Goal: Task Accomplishment & Management: Manage account settings

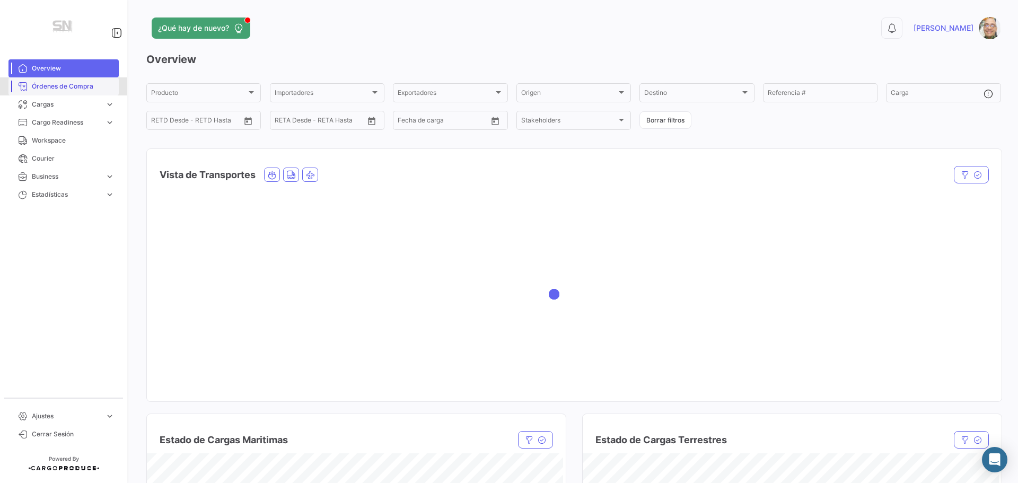
click at [82, 87] on span "Órdenes de Compra" at bounding box center [73, 87] width 83 height 10
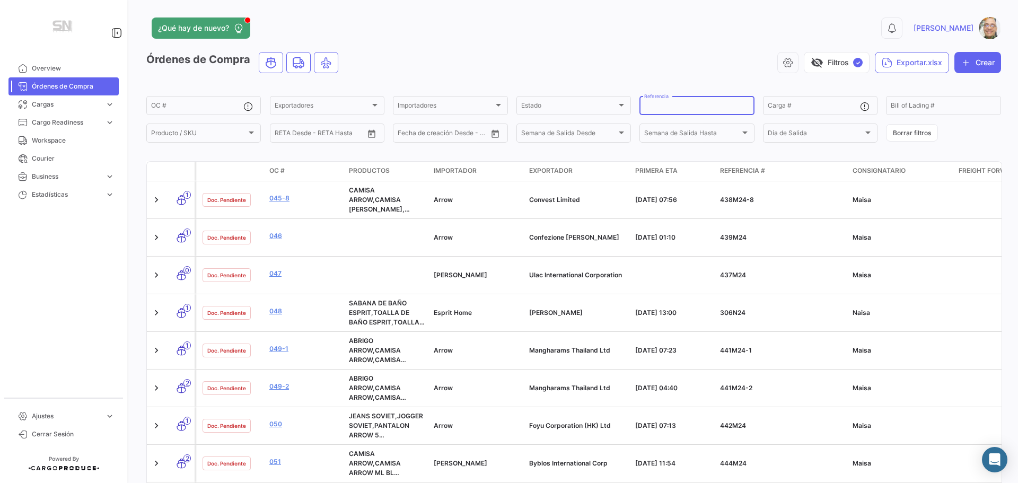
click at [669, 107] on input "Referencia" at bounding box center [696, 106] width 105 height 7
type input "585"
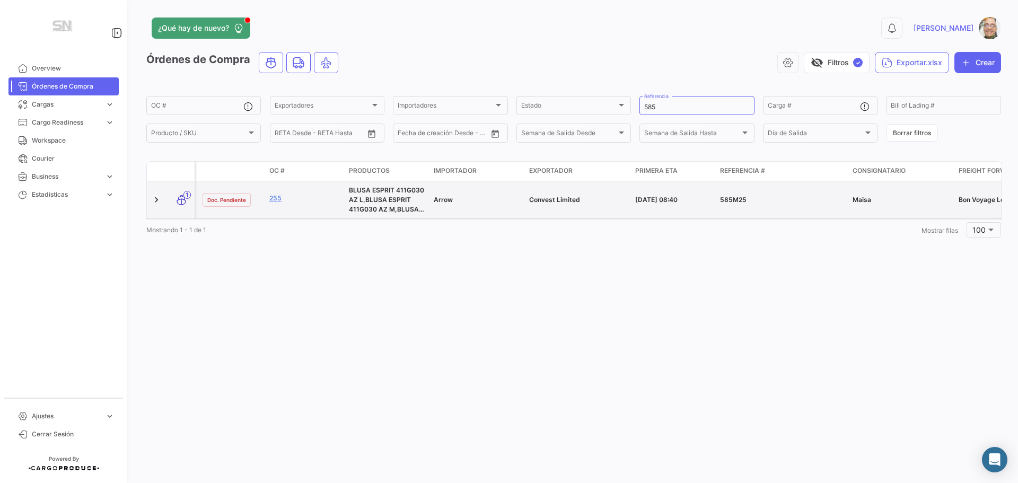
drag, startPoint x: 277, startPoint y: 198, endPoint x: 274, endPoint y: 207, distance: 9.1
click at [277, 198] on link "255" at bounding box center [304, 199] width 71 height 10
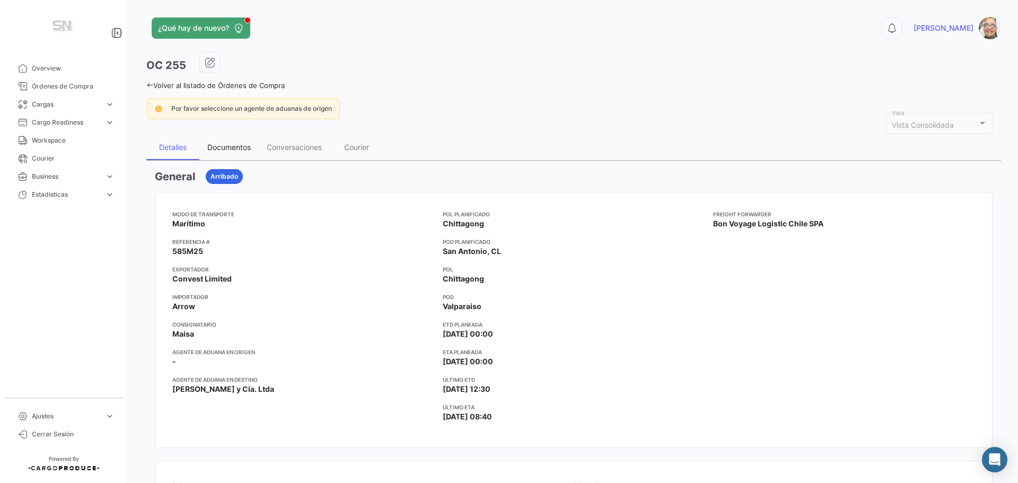
click at [229, 145] on div "Documentos" at bounding box center [228, 147] width 43 height 9
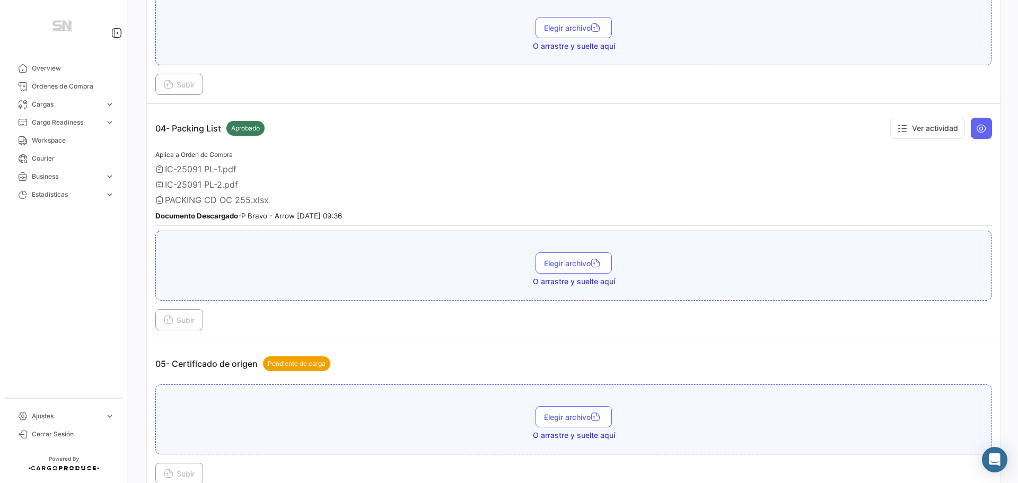
scroll to position [848, 0]
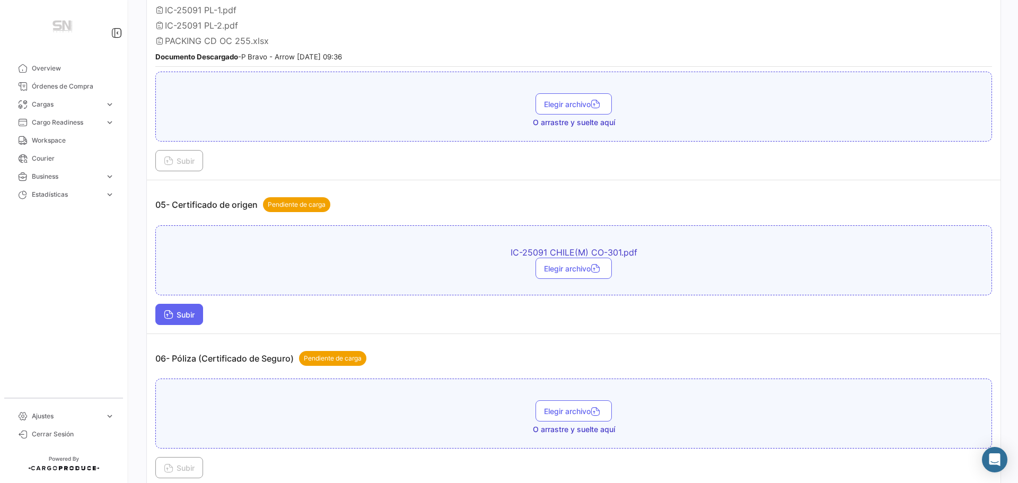
click at [191, 317] on span "Subir" at bounding box center [179, 314] width 31 height 9
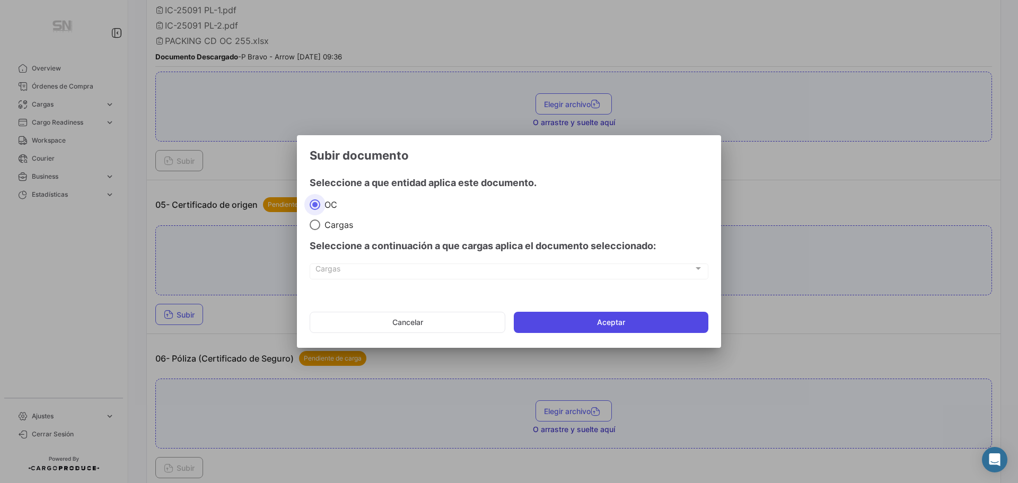
click at [553, 314] on button "Aceptar" at bounding box center [611, 322] width 195 height 21
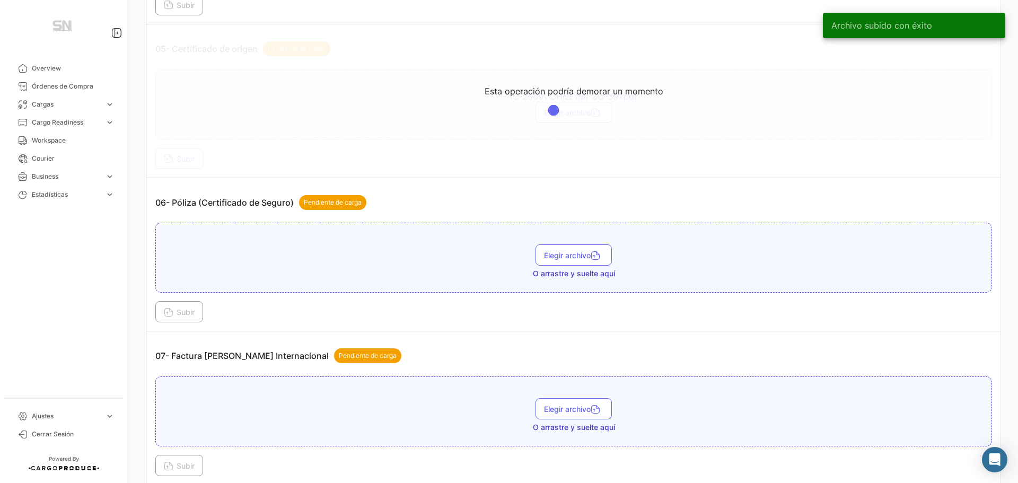
scroll to position [1007, 0]
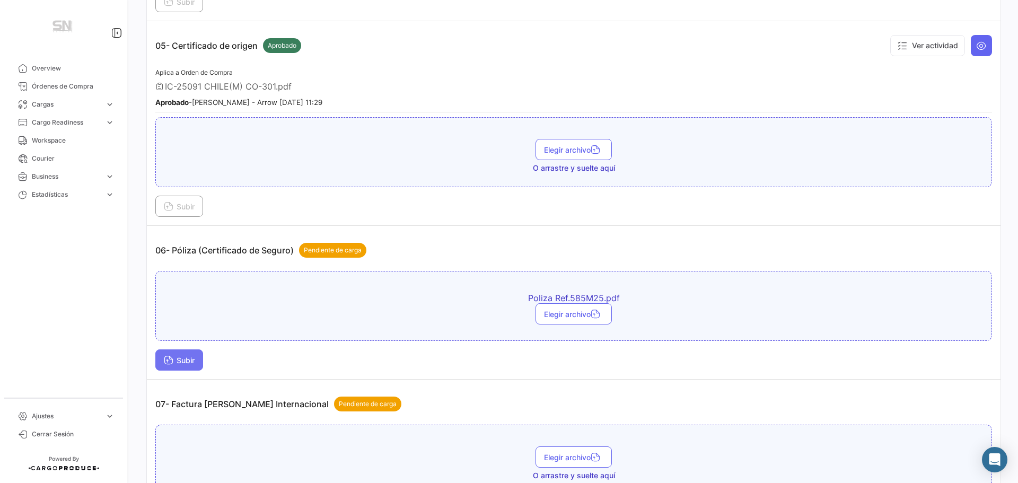
click at [181, 365] on button "Subir" at bounding box center [179, 359] width 48 height 21
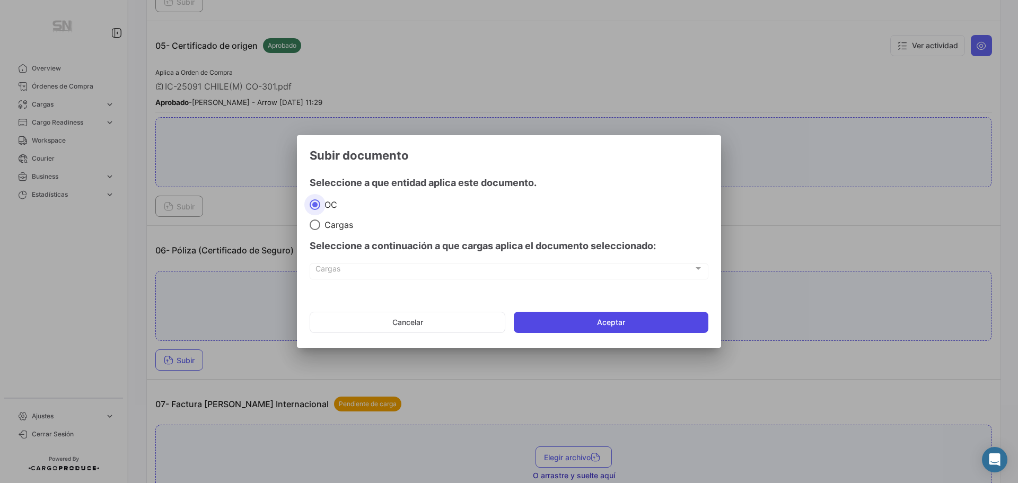
click at [562, 329] on button "Aceptar" at bounding box center [611, 322] width 195 height 21
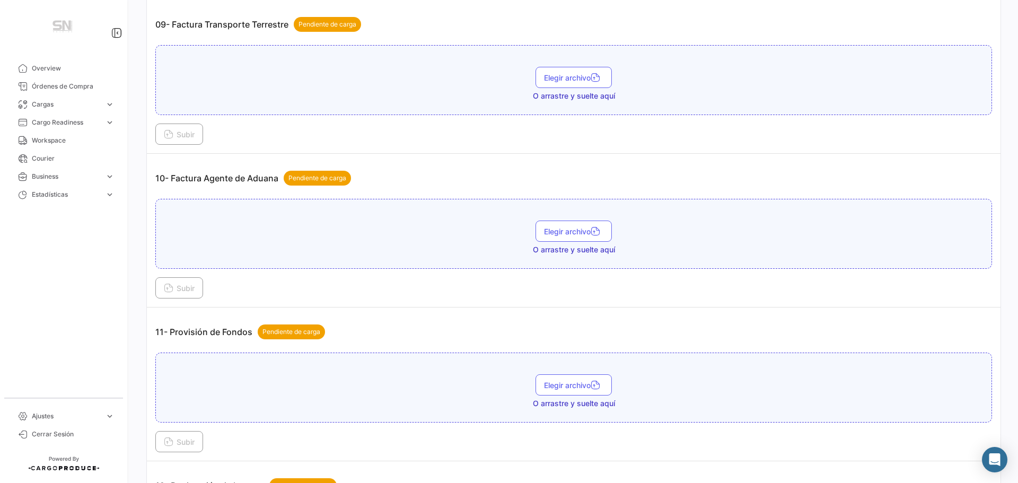
scroll to position [1803, 0]
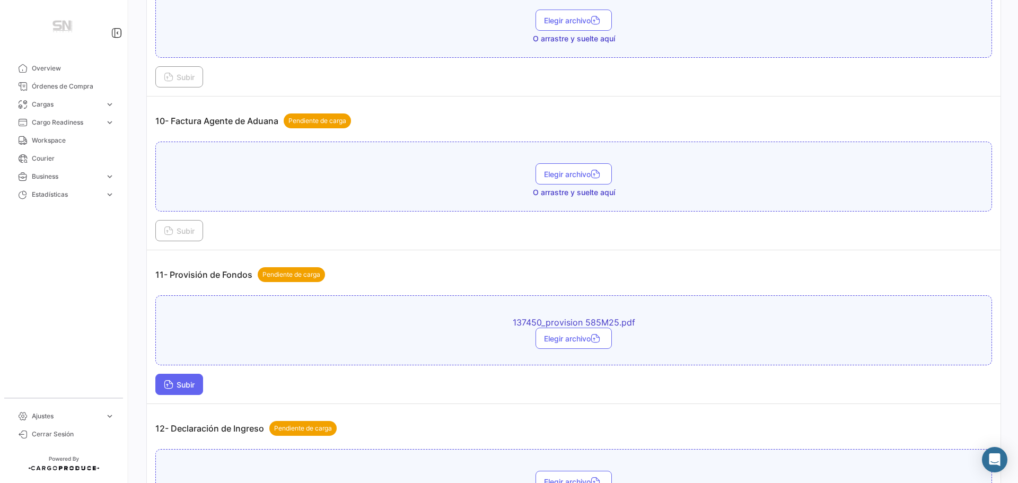
click at [183, 383] on span "Subir" at bounding box center [179, 384] width 31 height 9
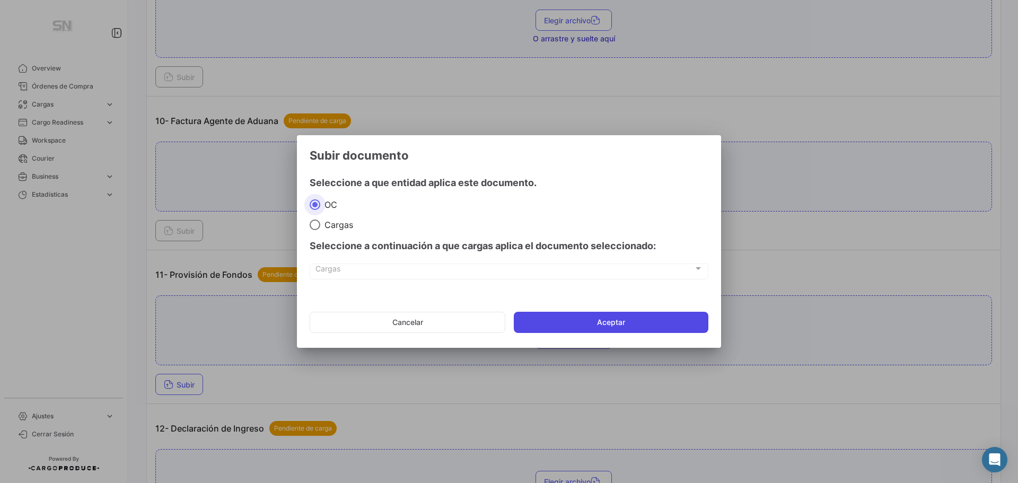
click at [599, 319] on button "Aceptar" at bounding box center [611, 322] width 195 height 21
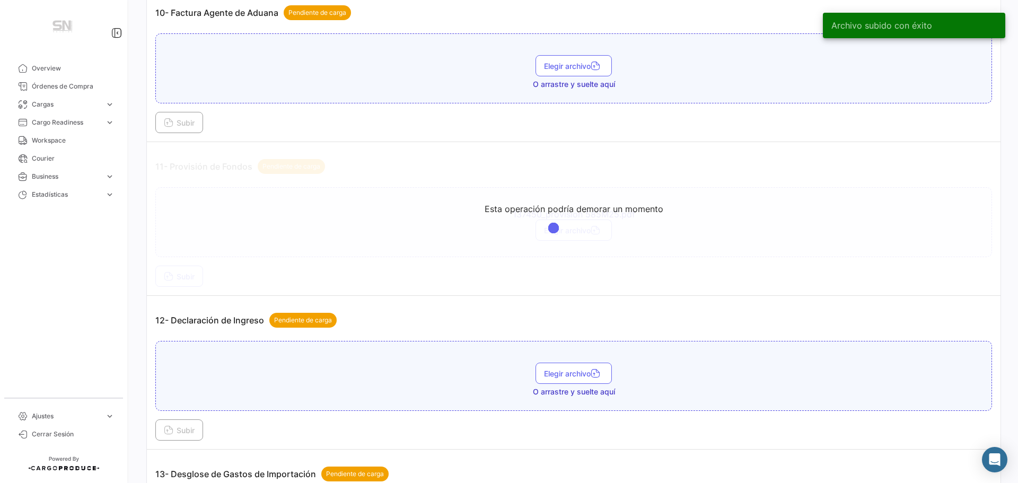
scroll to position [2015, 0]
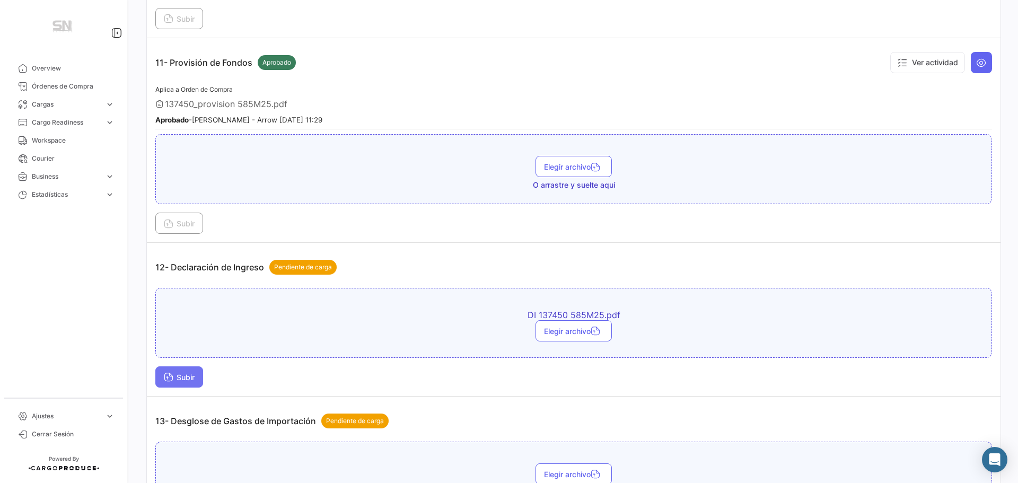
click at [184, 374] on span "Subir" at bounding box center [179, 377] width 31 height 9
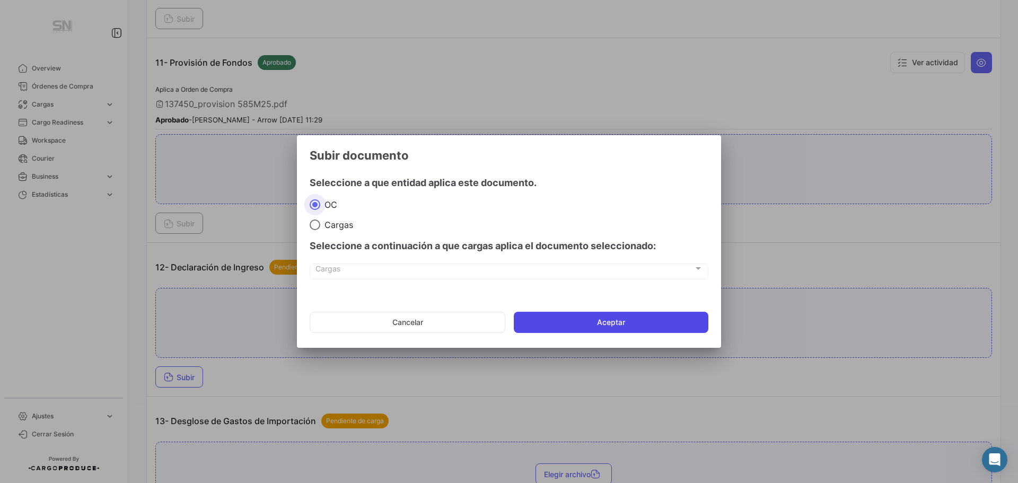
click at [637, 319] on button "Aceptar" at bounding box center [611, 322] width 195 height 21
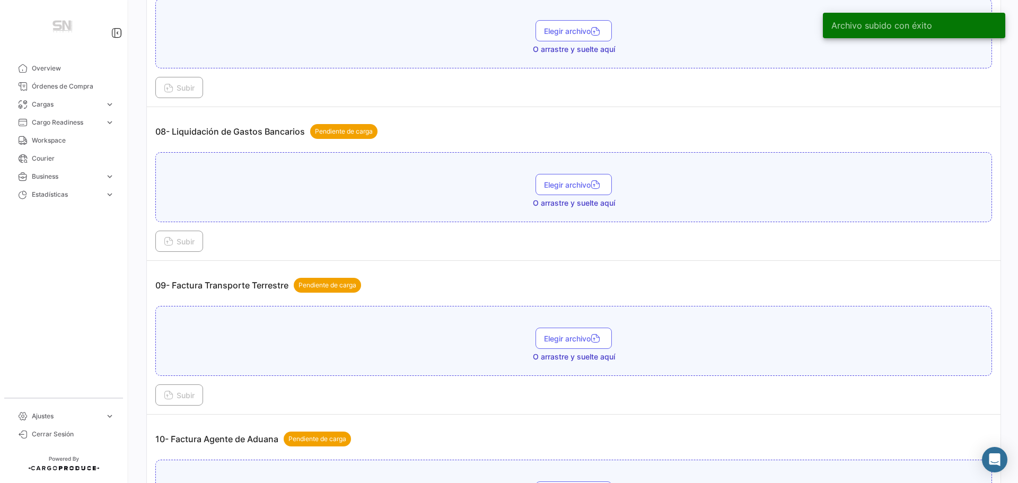
scroll to position [1325, 0]
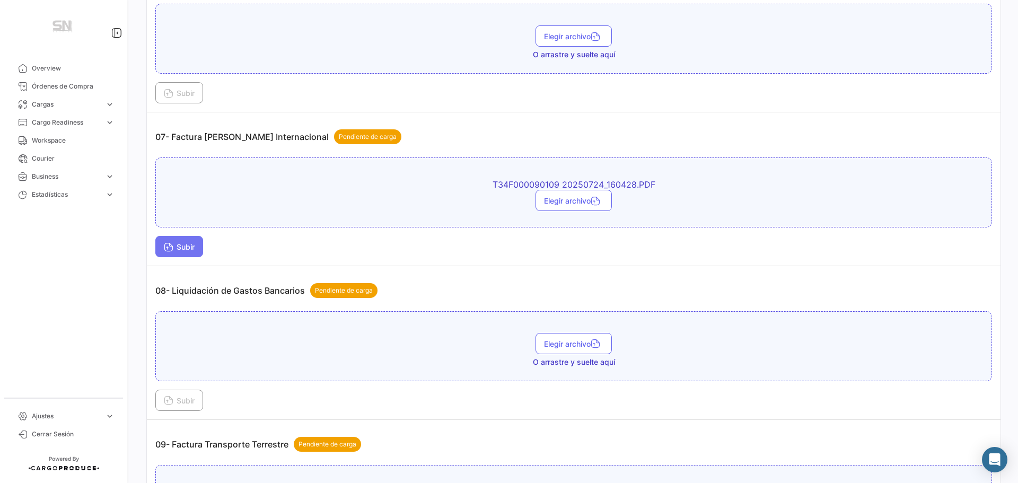
click at [188, 242] on span "Subir" at bounding box center [179, 246] width 31 height 9
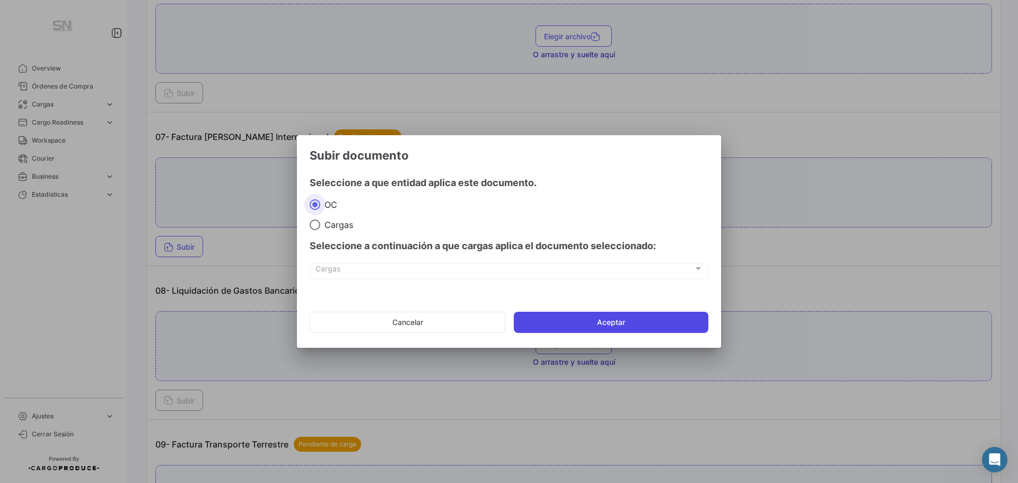
click at [523, 314] on button "Aceptar" at bounding box center [611, 322] width 195 height 21
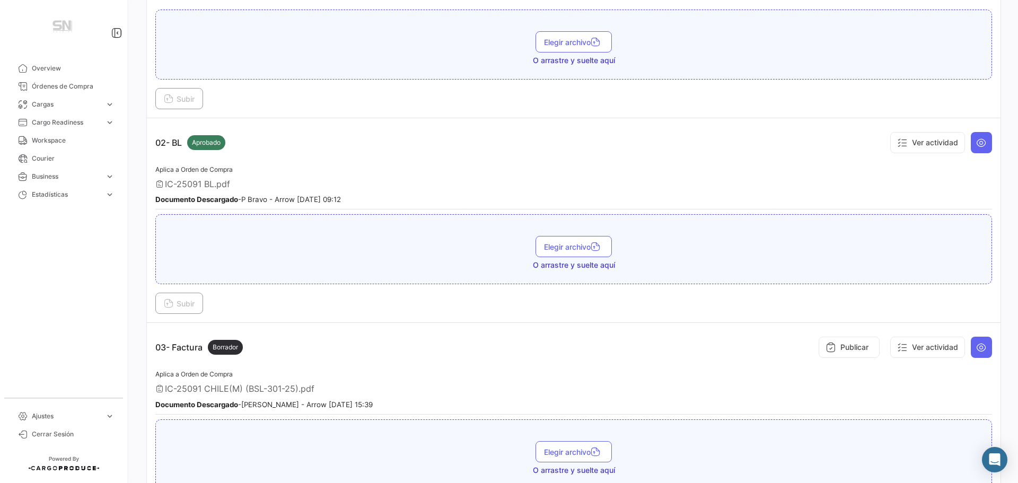
scroll to position [0, 0]
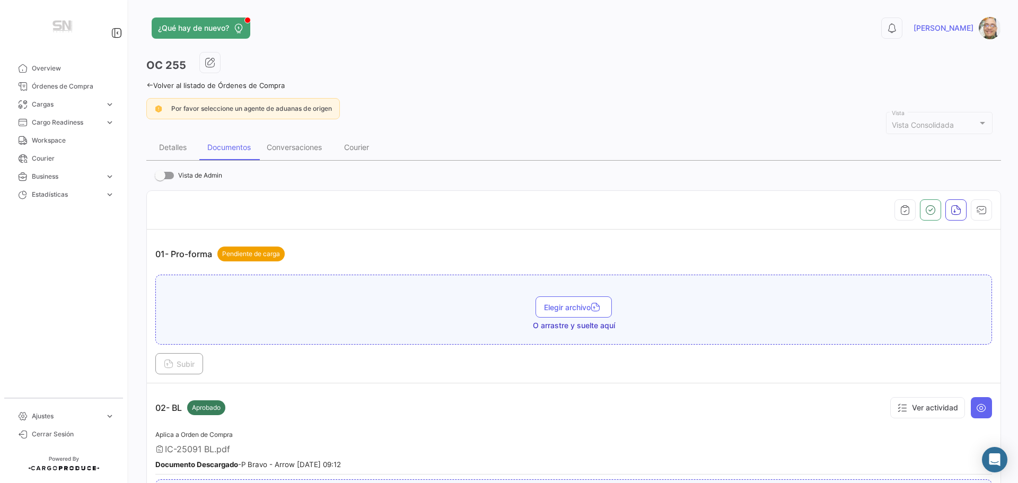
click at [152, 86] on icon at bounding box center [149, 85] width 7 height 7
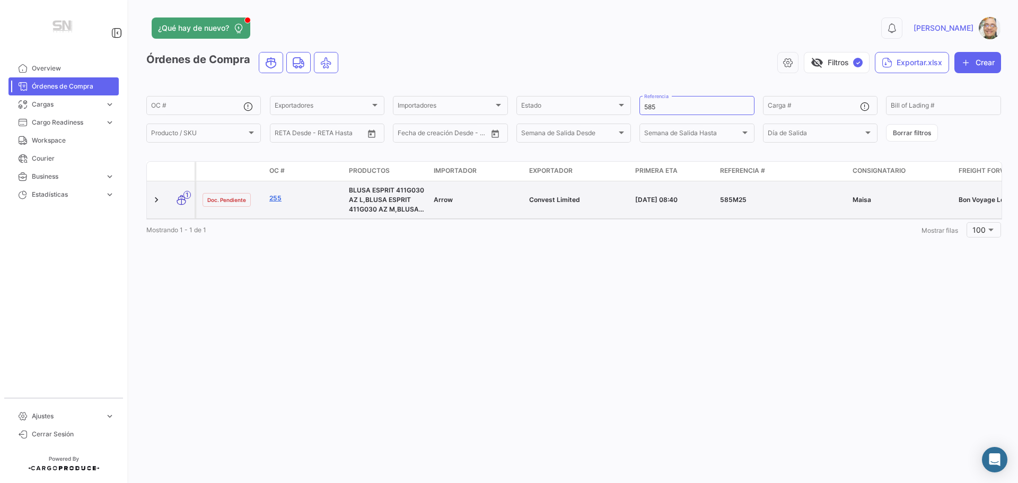
click at [274, 199] on link "255" at bounding box center [304, 199] width 71 height 10
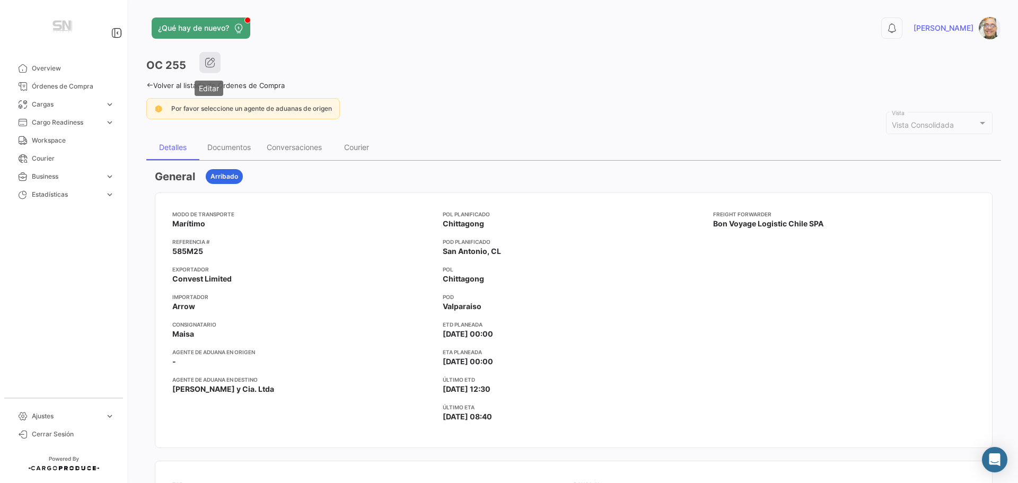
click at [205, 62] on icon "button" at bounding box center [210, 62] width 11 height 11
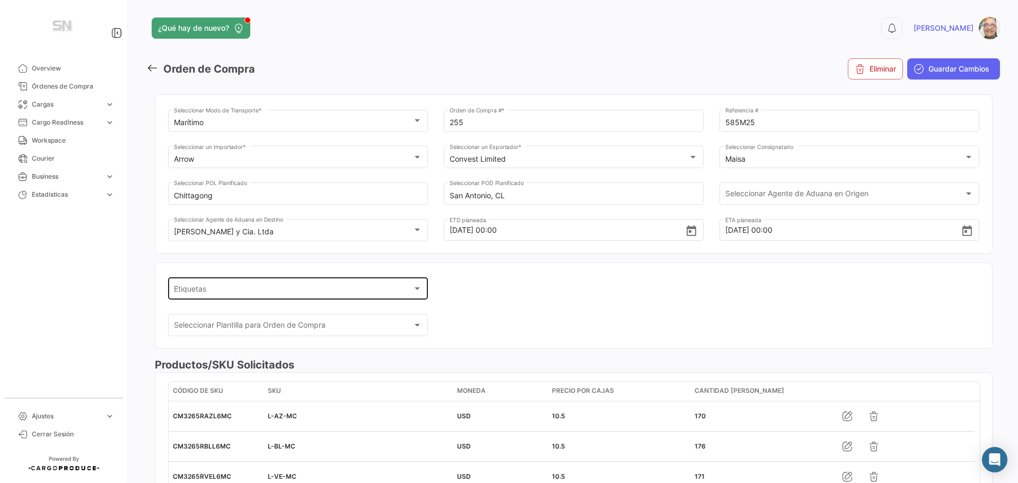
click at [415, 289] on div at bounding box center [417, 288] width 5 height 3
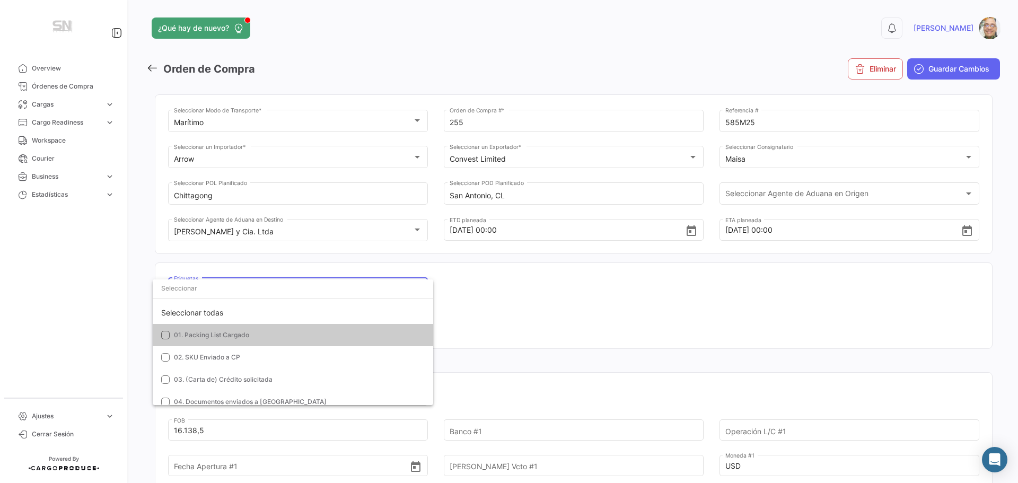
click at [508, 296] on div at bounding box center [509, 241] width 1018 height 483
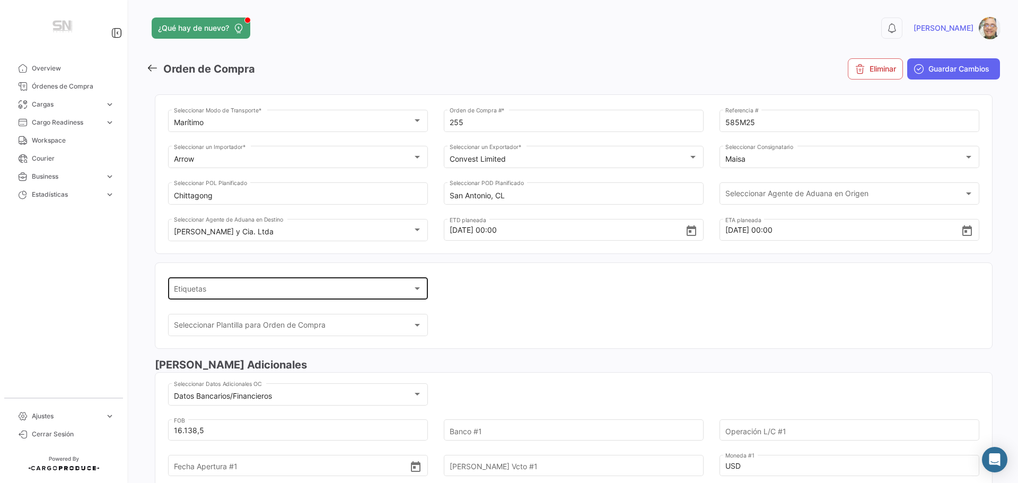
click at [417, 286] on div at bounding box center [417, 288] width 10 height 8
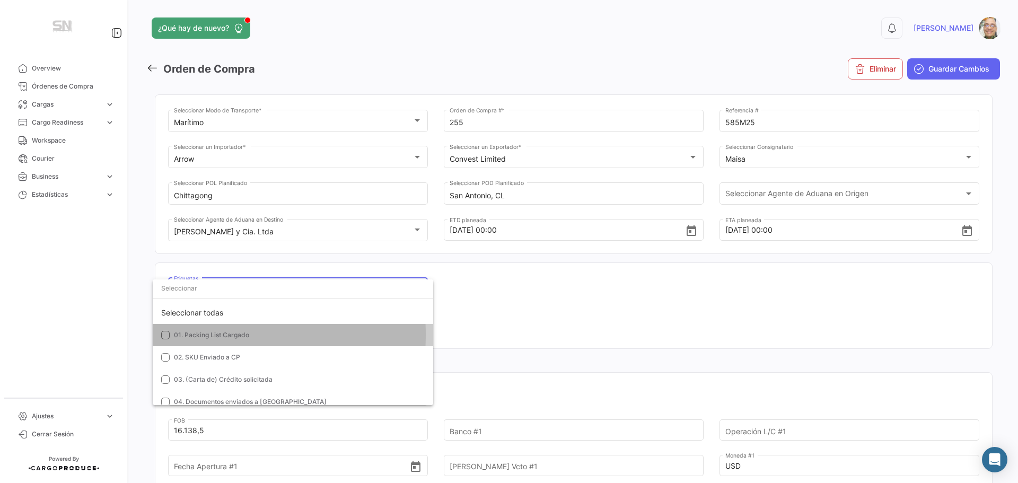
click at [165, 335] on mat-pseudo-checkbox at bounding box center [165, 335] width 8 height 8
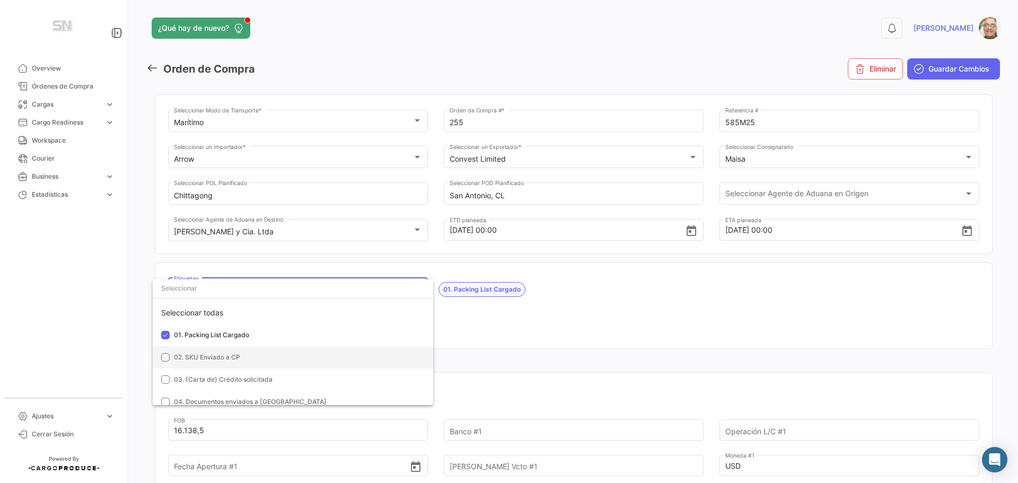
click at [161, 362] on mat-option "02. SKU Enviado a CP" at bounding box center [293, 357] width 280 height 22
click at [164, 377] on mat-pseudo-checkbox at bounding box center [165, 379] width 8 height 8
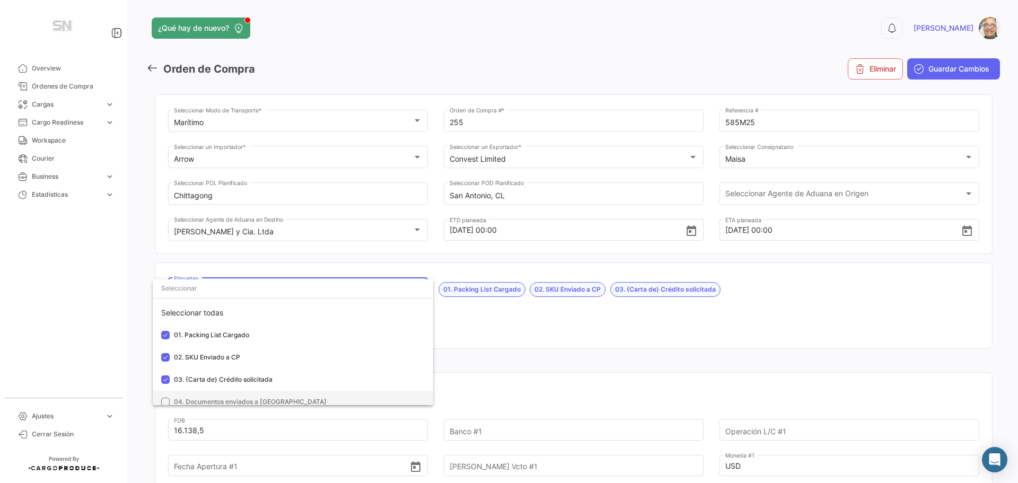
click at [163, 400] on mat-pseudo-checkbox at bounding box center [165, 402] width 8 height 8
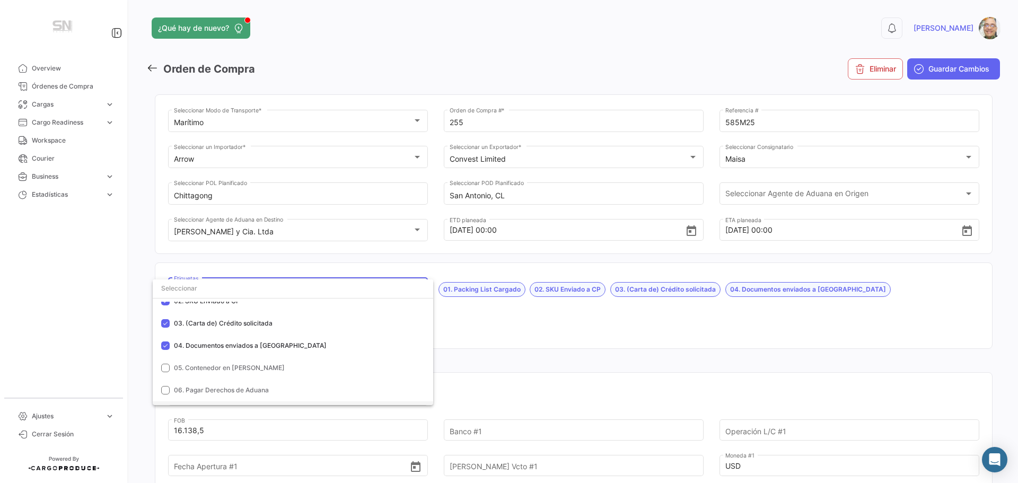
scroll to position [64, 0]
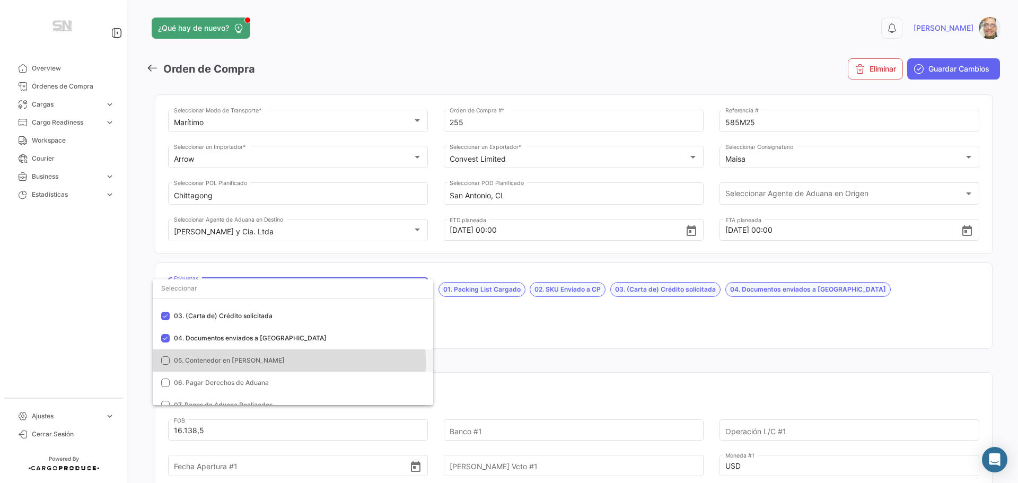
click at [167, 363] on mat-pseudo-checkbox at bounding box center [165, 360] width 8 height 8
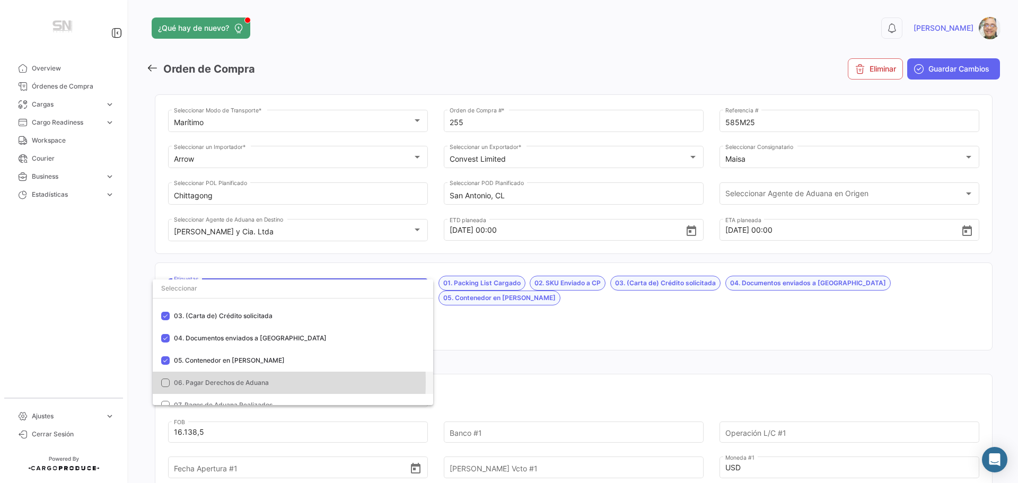
click at [164, 382] on mat-pseudo-checkbox at bounding box center [165, 383] width 8 height 8
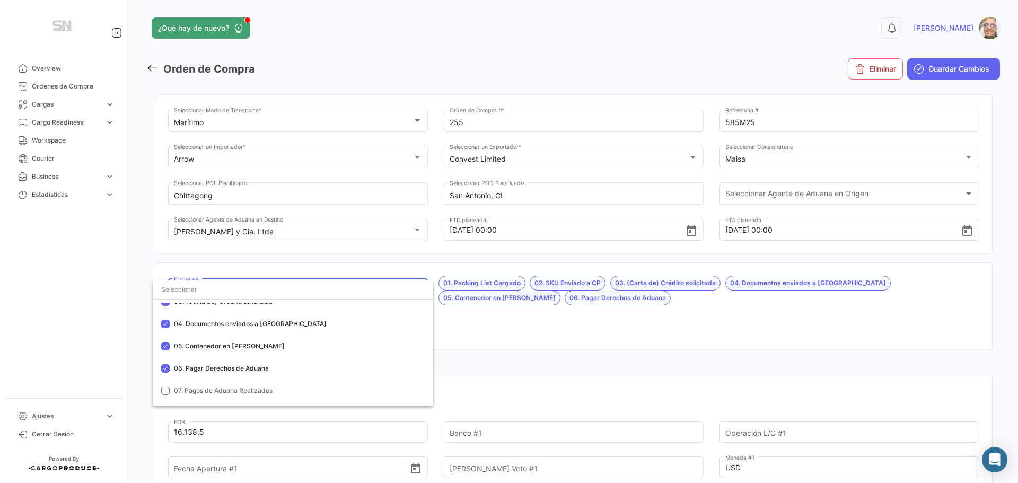
scroll to position [85, 0]
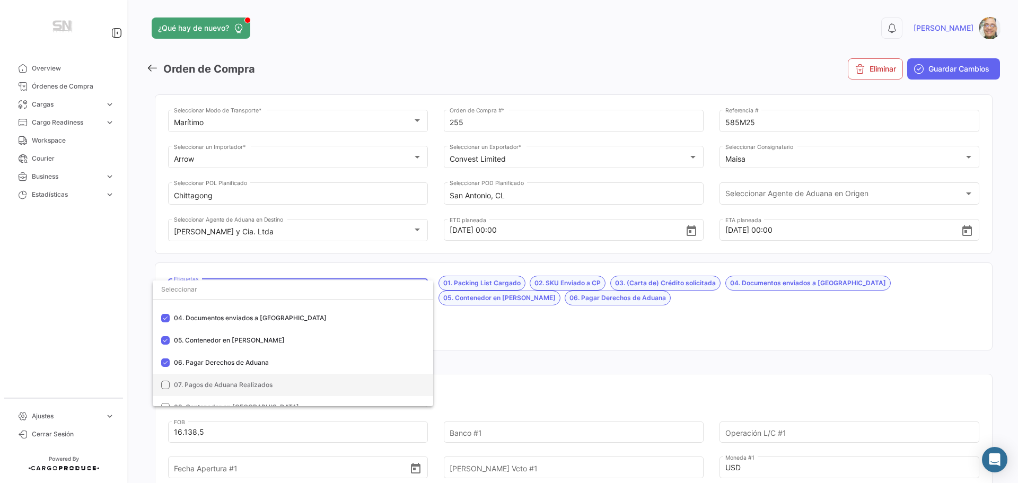
drag, startPoint x: 164, startPoint y: 386, endPoint x: 185, endPoint y: 386, distance: 20.7
click at [165, 386] on mat-pseudo-checkbox at bounding box center [165, 385] width 8 height 8
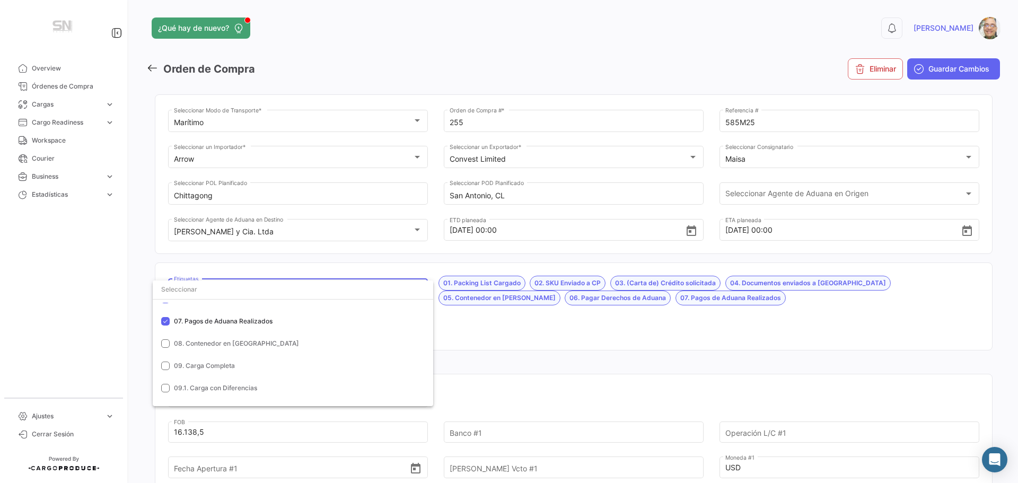
scroll to position [170, 0]
click at [488, 331] on div at bounding box center [509, 241] width 1018 height 483
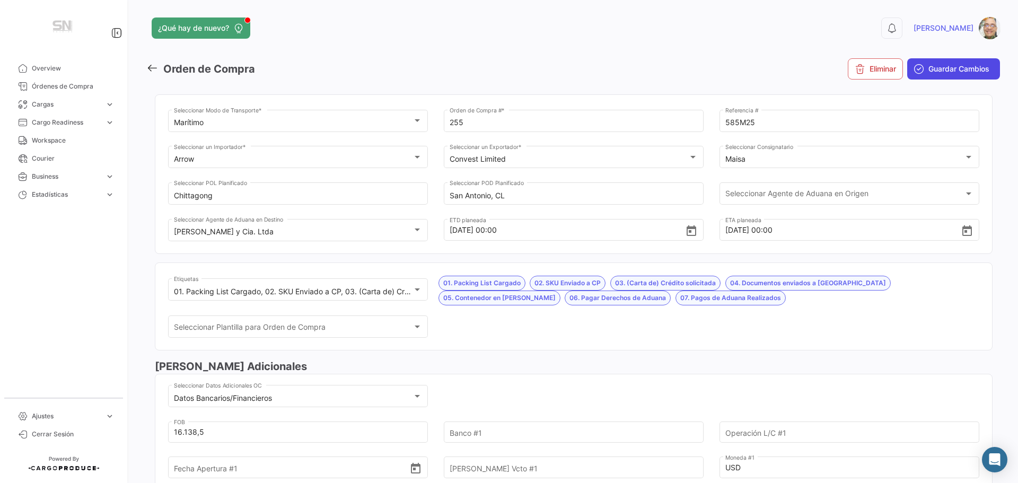
click at [940, 75] on button "Guardar Cambios" at bounding box center [953, 68] width 93 height 21
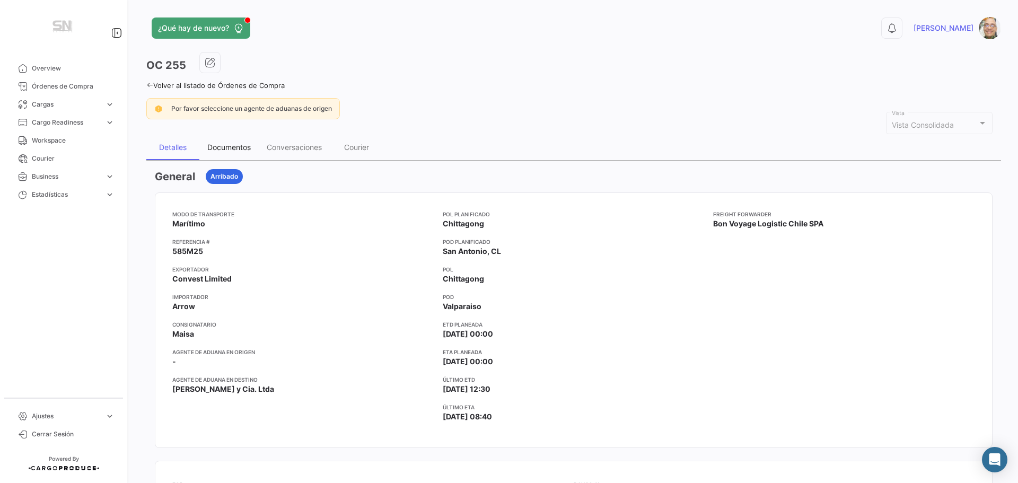
click at [213, 150] on div "Documentos" at bounding box center [228, 147] width 43 height 9
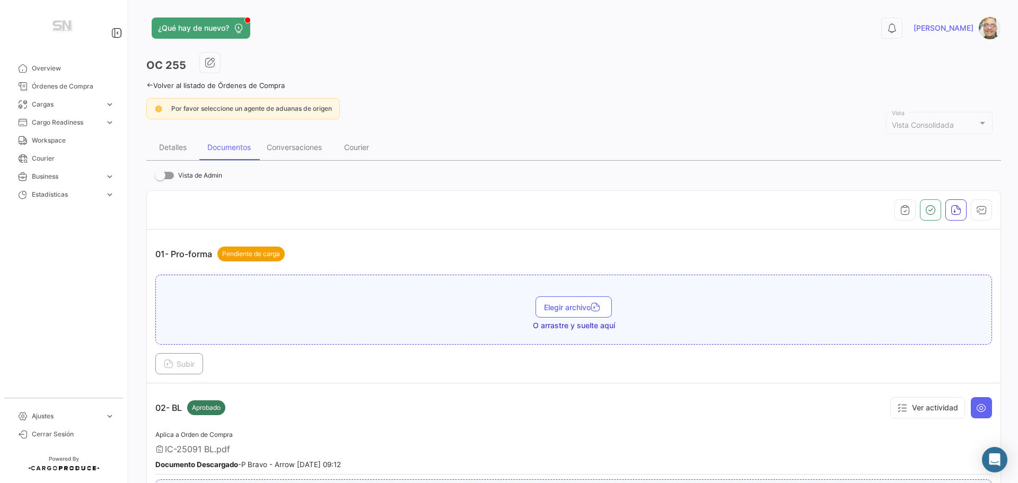
click at [148, 86] on icon at bounding box center [149, 85] width 7 height 7
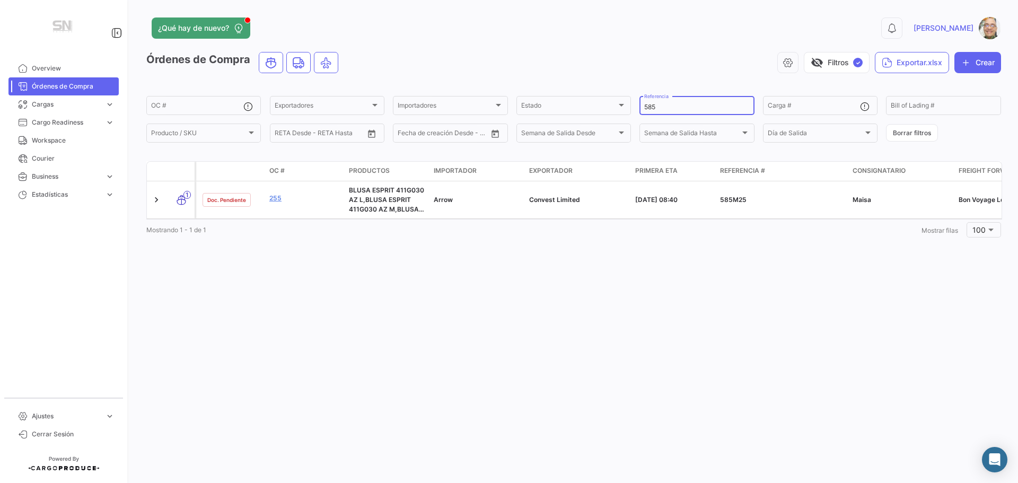
click at [666, 107] on input "585" at bounding box center [696, 106] width 105 height 7
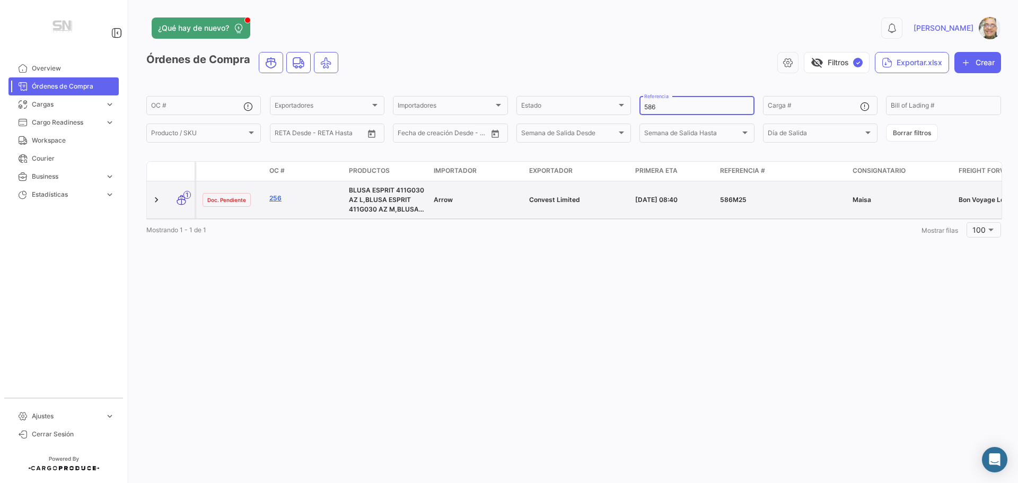
type input "586"
click at [275, 199] on link "256" at bounding box center [304, 199] width 71 height 10
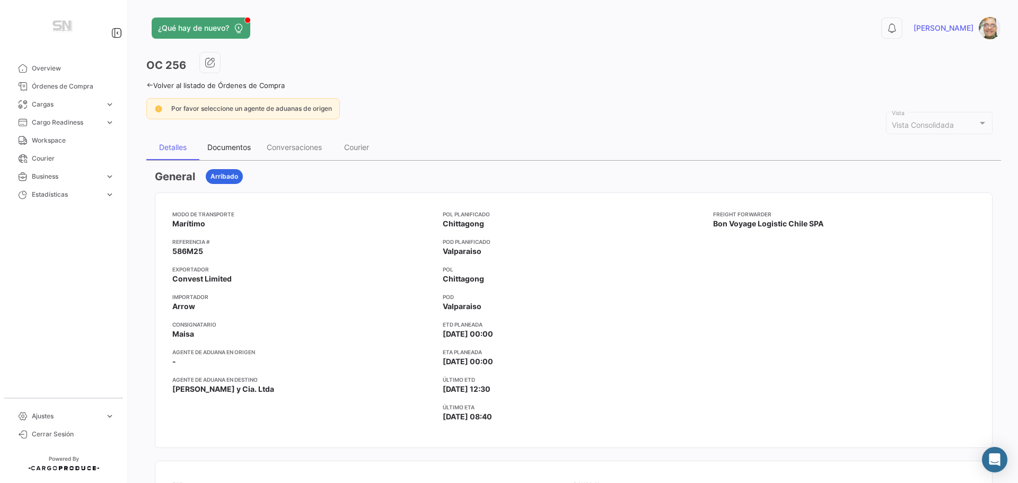
click at [240, 151] on div "Documentos" at bounding box center [228, 147] width 43 height 9
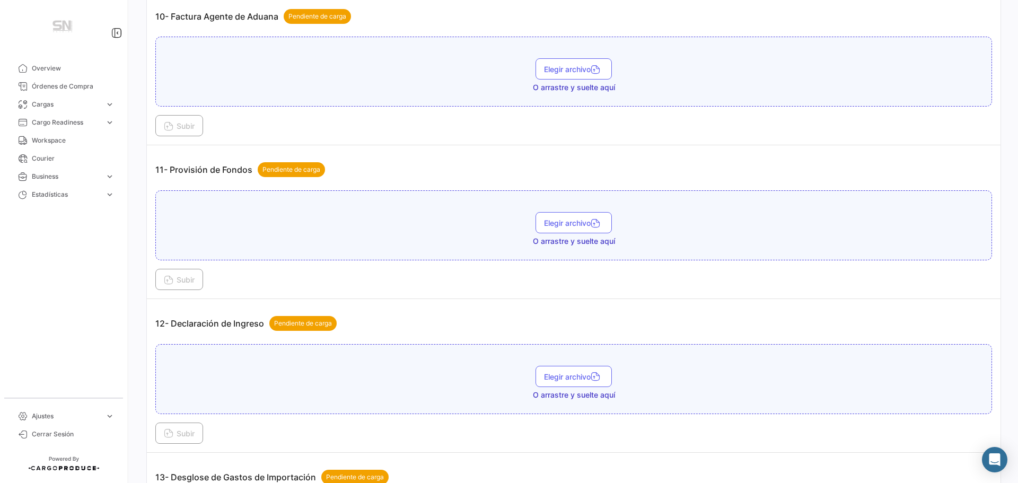
scroll to position [1962, 0]
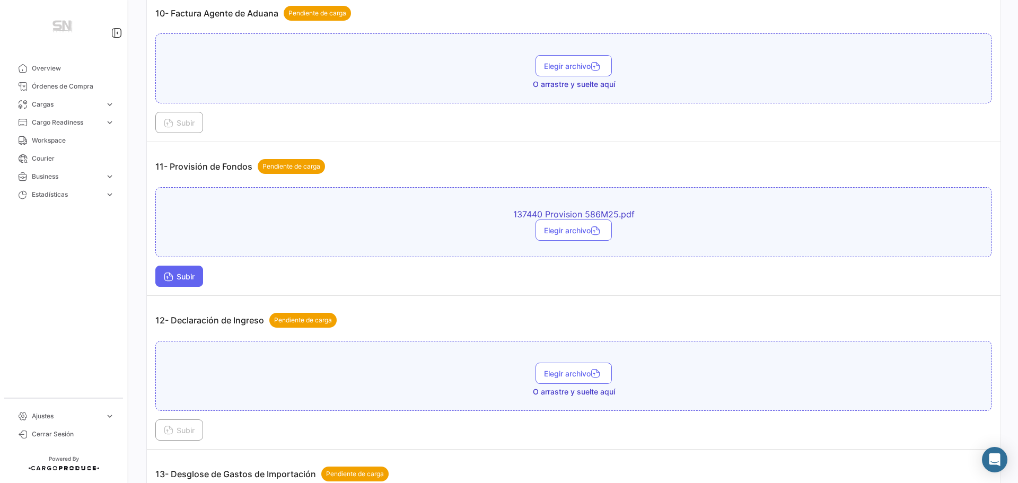
click at [181, 276] on span "Subir" at bounding box center [179, 276] width 31 height 9
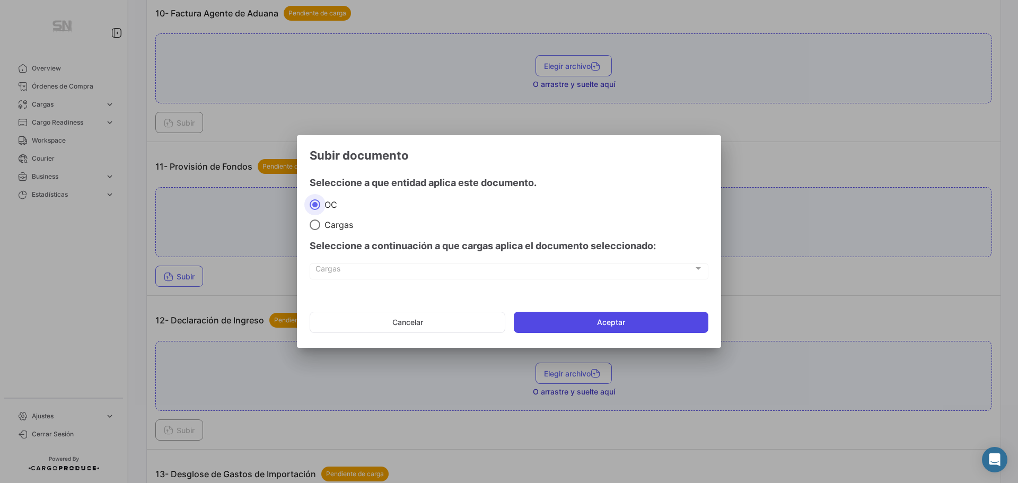
click at [566, 321] on button "Aceptar" at bounding box center [611, 322] width 195 height 21
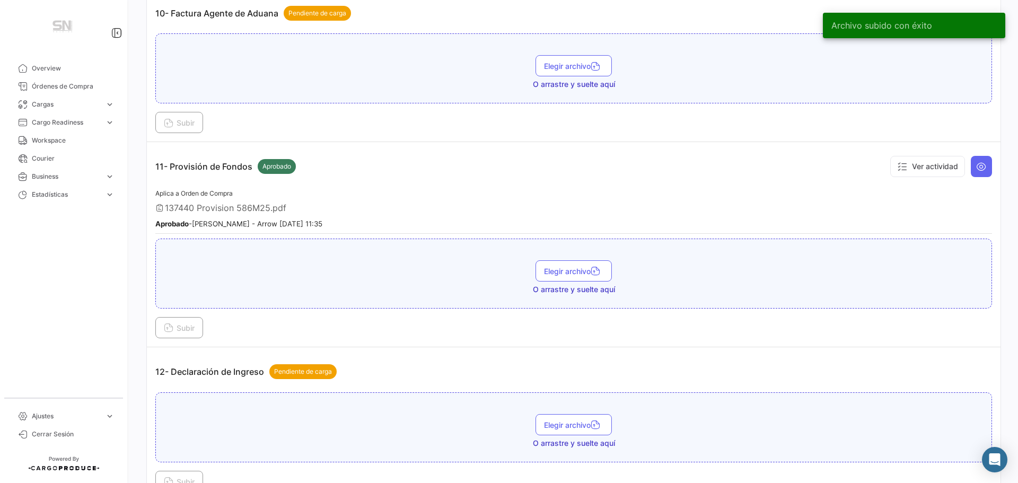
scroll to position [2121, 0]
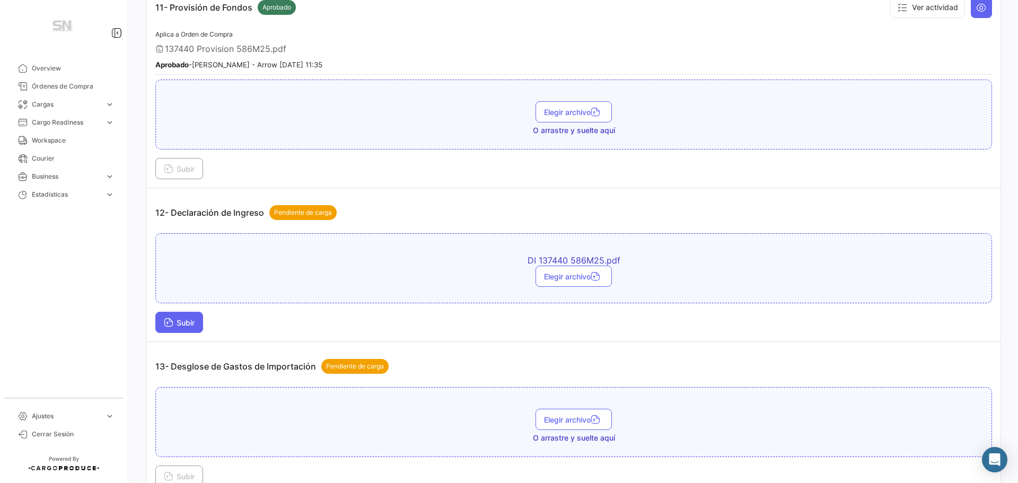
click at [187, 324] on span "Subir" at bounding box center [179, 322] width 31 height 9
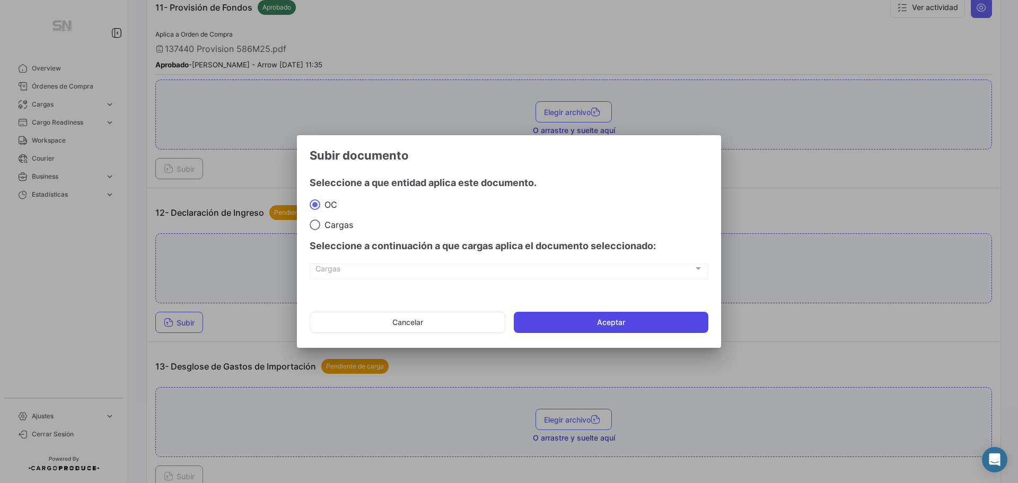
click at [582, 323] on button "Aceptar" at bounding box center [611, 322] width 195 height 21
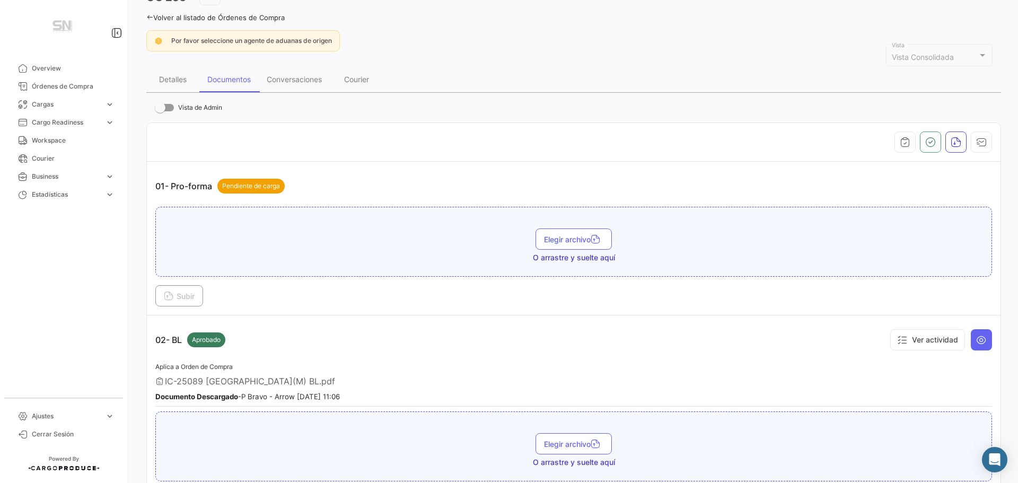
scroll to position [0, 0]
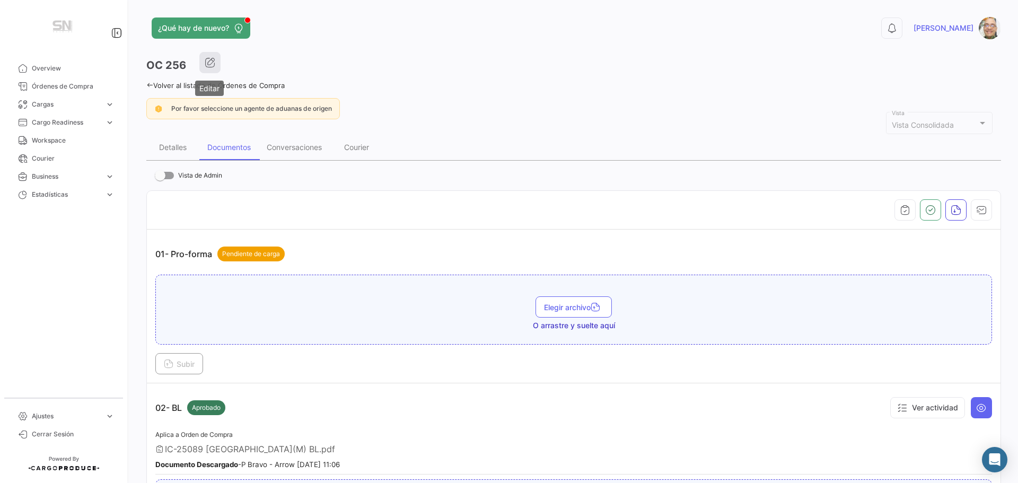
click at [210, 65] on icon "button" at bounding box center [210, 62] width 11 height 11
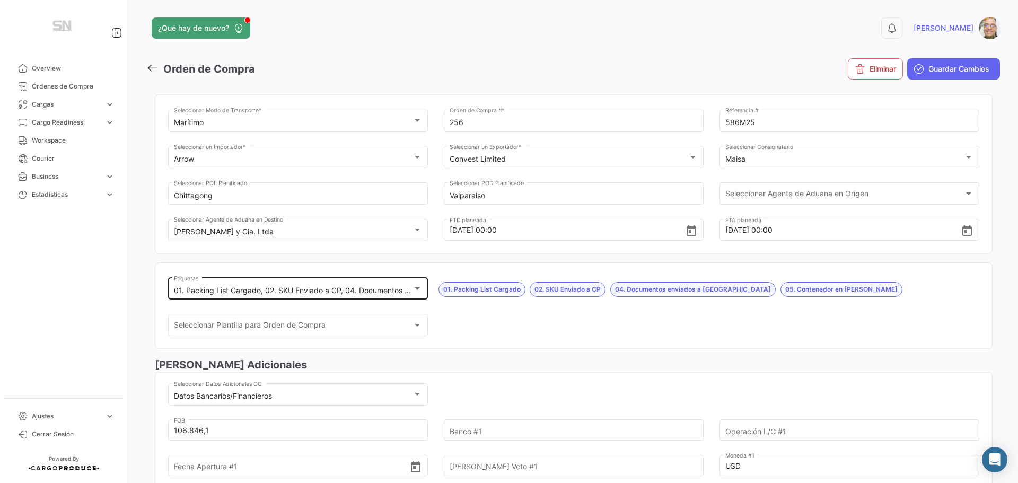
click at [418, 287] on div at bounding box center [417, 288] width 10 height 8
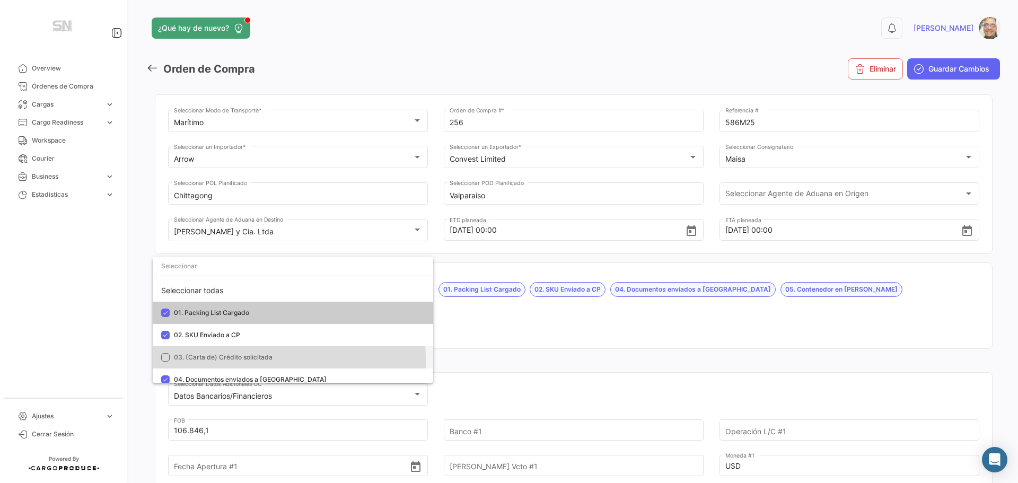
click at [165, 361] on mat-pseudo-checkbox at bounding box center [165, 357] width 8 height 8
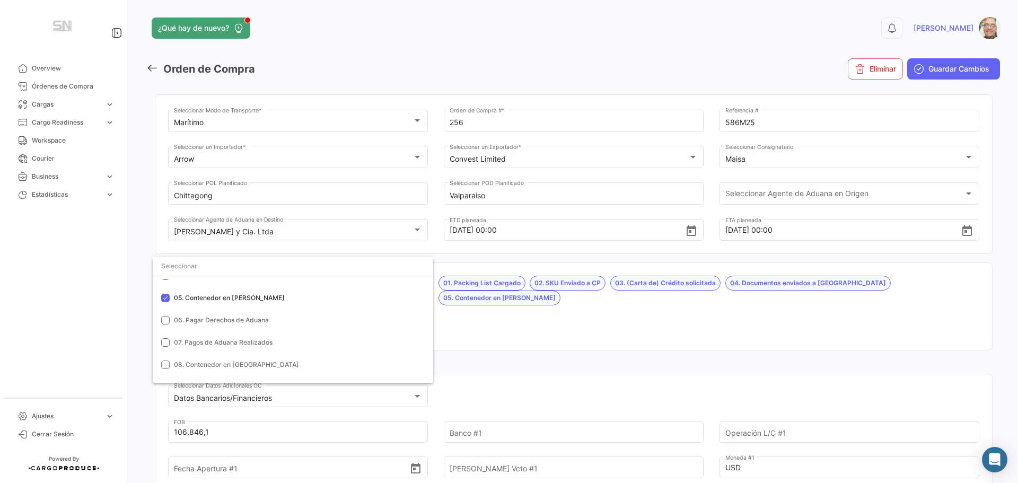
scroll to position [106, 0]
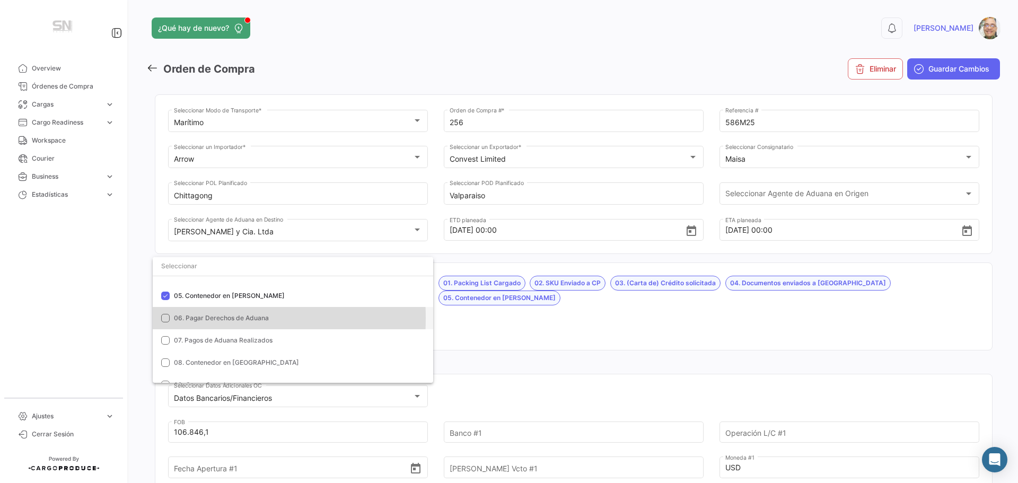
click at [162, 318] on mat-pseudo-checkbox at bounding box center [165, 318] width 8 height 8
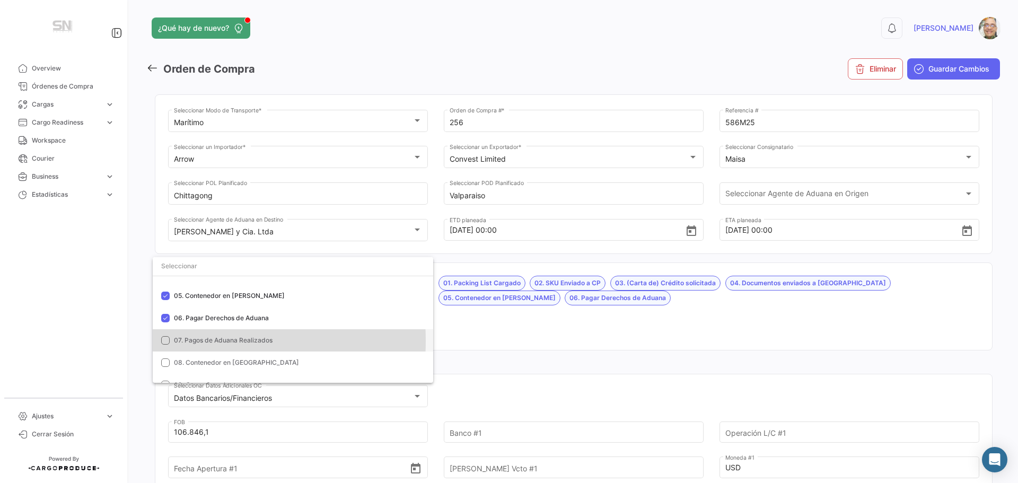
click at [167, 341] on mat-pseudo-checkbox at bounding box center [165, 340] width 8 height 8
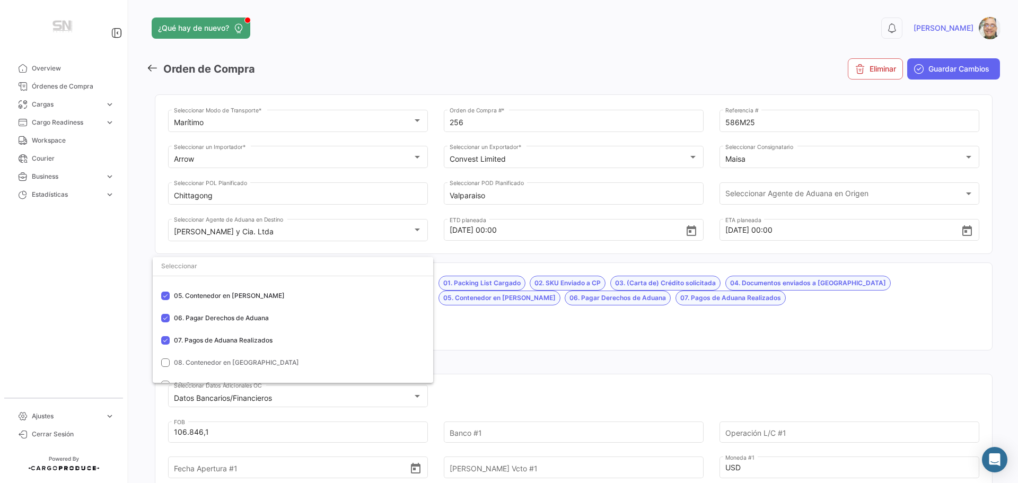
click at [507, 329] on div at bounding box center [509, 241] width 1018 height 483
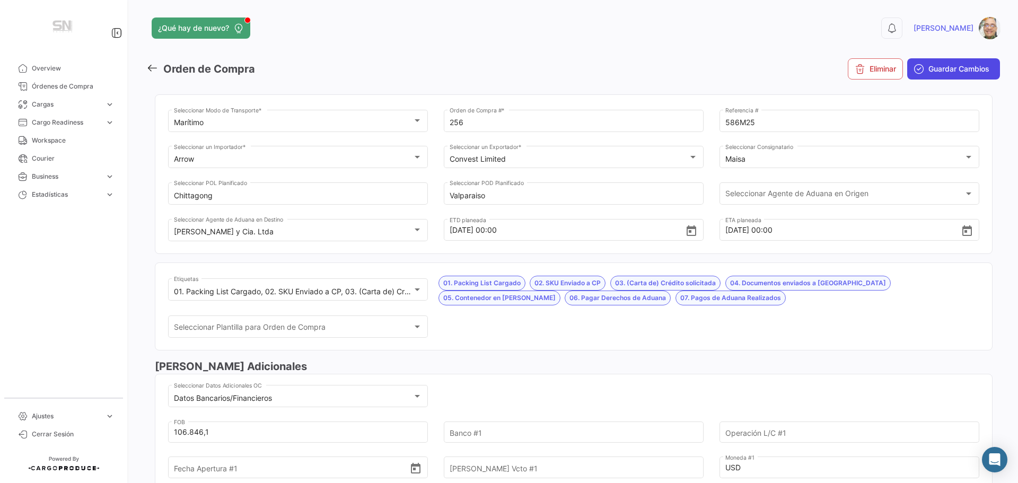
click at [940, 76] on button "Guardar Cambios" at bounding box center [953, 68] width 93 height 21
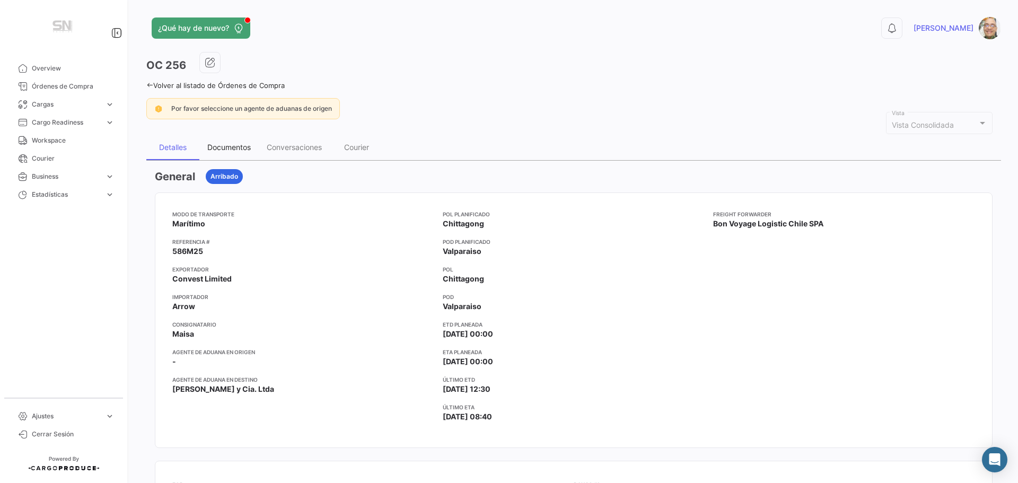
click at [228, 148] on div "Documentos" at bounding box center [228, 147] width 43 height 9
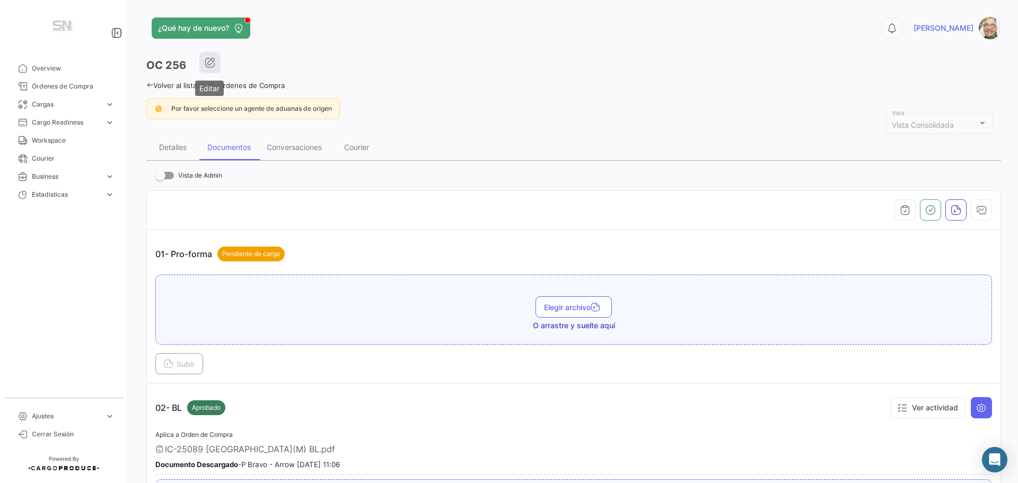
click at [211, 61] on icon "button" at bounding box center [210, 62] width 11 height 11
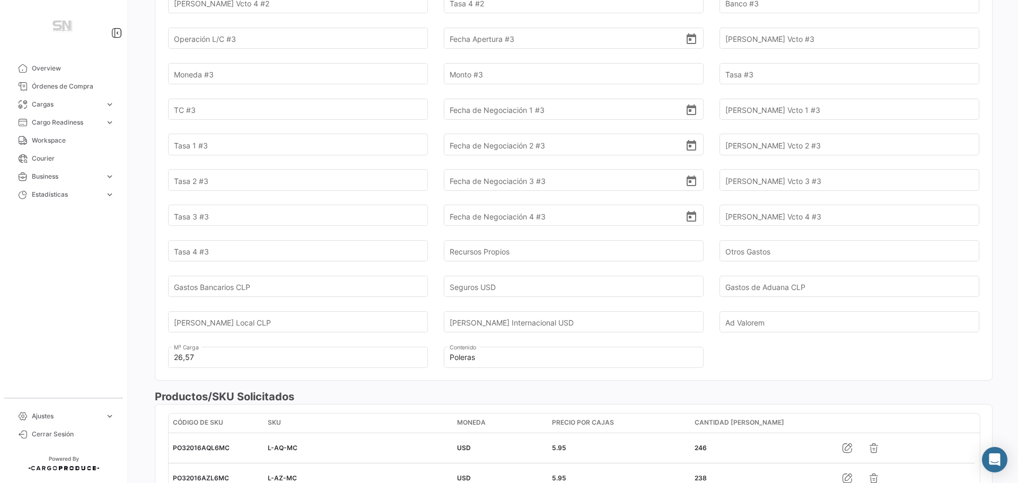
scroll to position [954, 0]
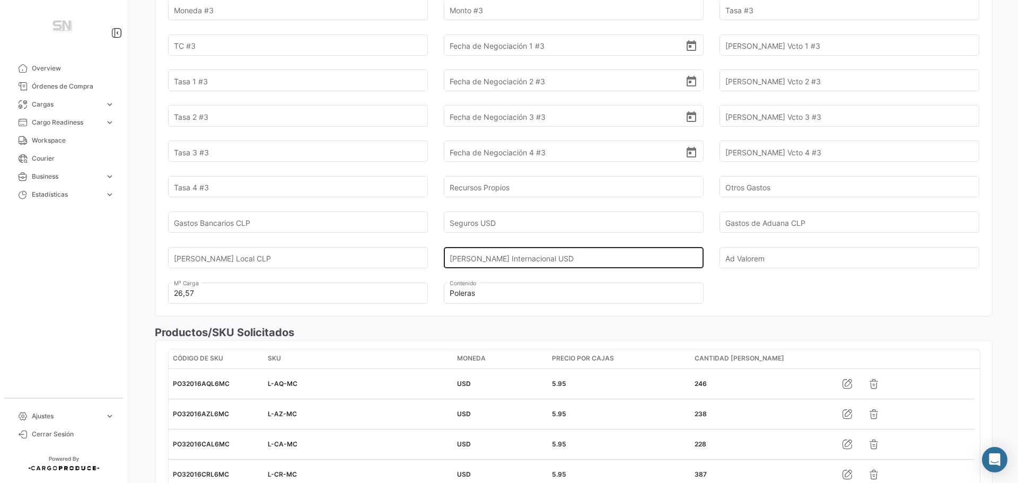
click at [523, 261] on input "[PERSON_NAME] Internacional USD" at bounding box center [568, 257] width 236 height 37
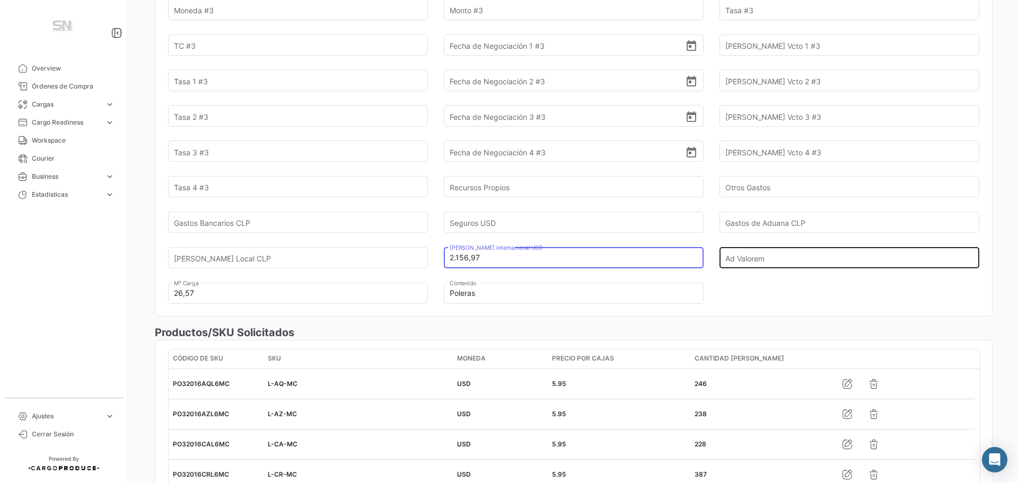
type input "2.156,97"
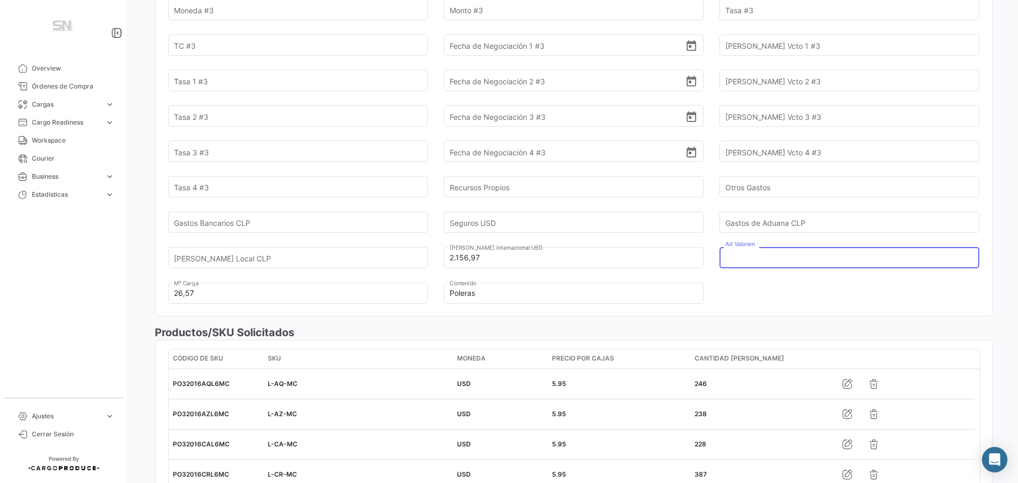
click at [816, 250] on input "Ad Valorem" at bounding box center [843, 257] width 236 height 37
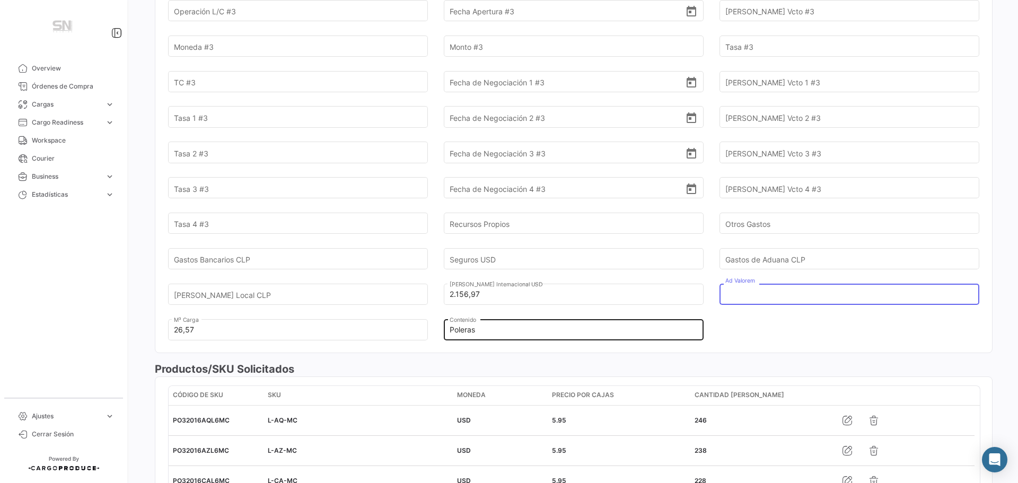
scroll to position [901, 0]
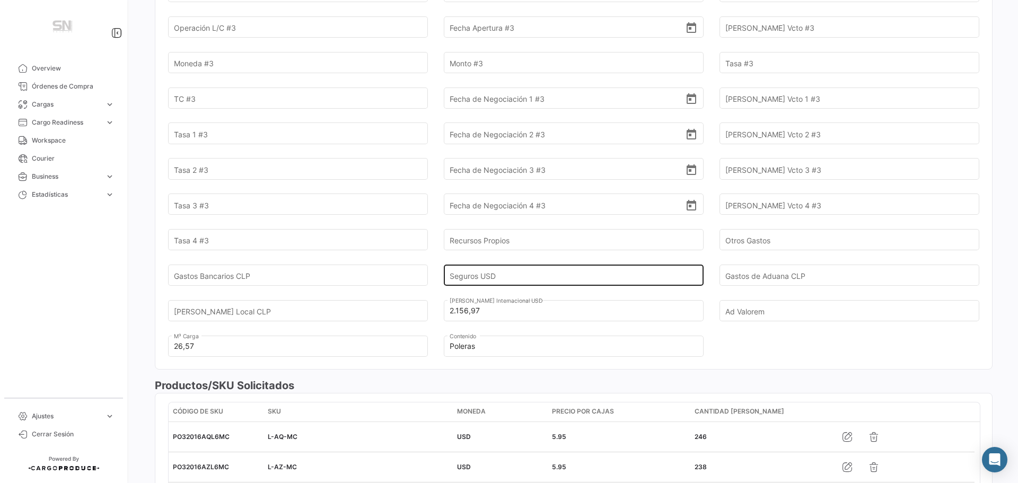
click at [499, 277] on input "Seguros USD" at bounding box center [568, 275] width 236 height 37
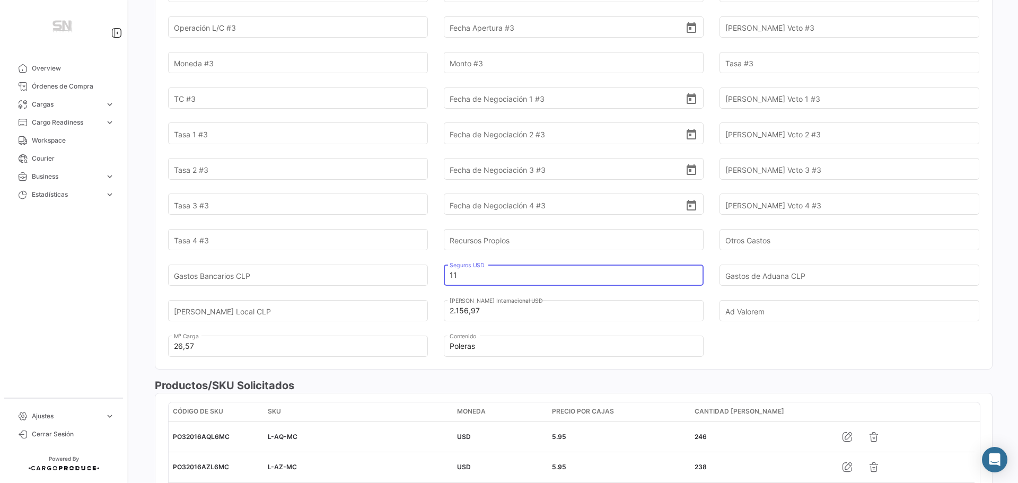
type input "1"
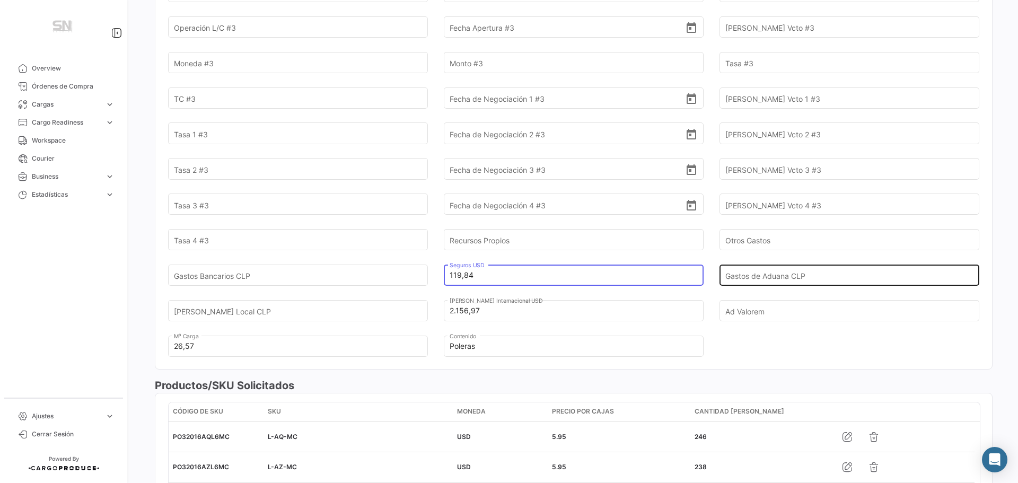
type input "119,84"
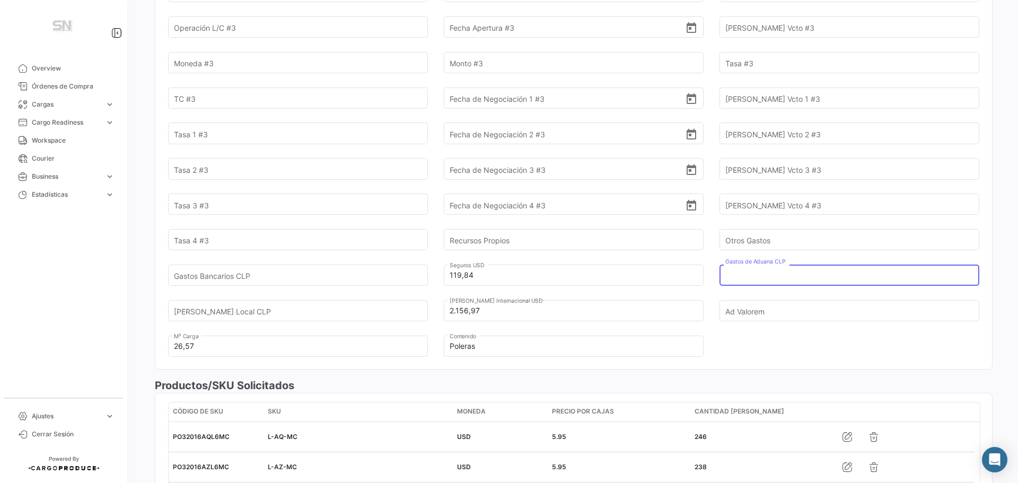
click at [848, 276] on input "Gastos de Aduana CLP" at bounding box center [843, 275] width 236 height 37
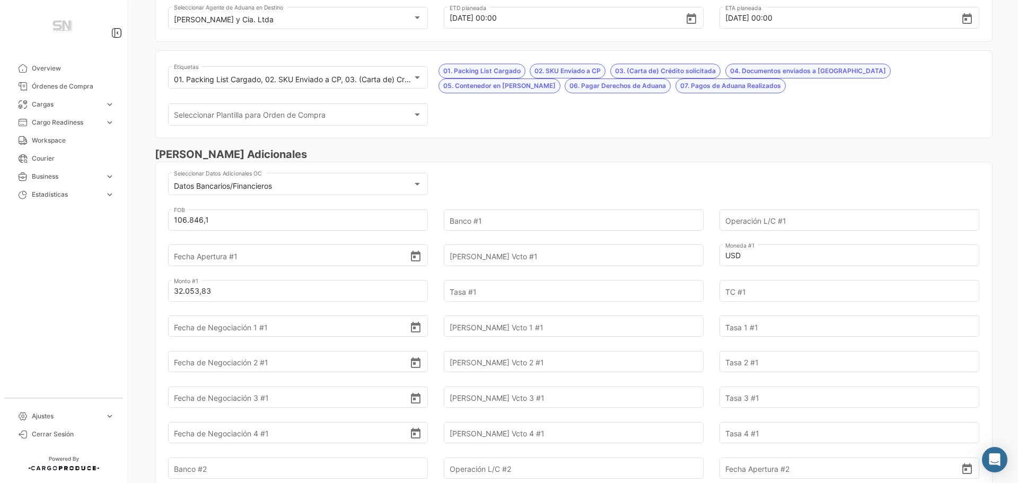
scroll to position [0, 0]
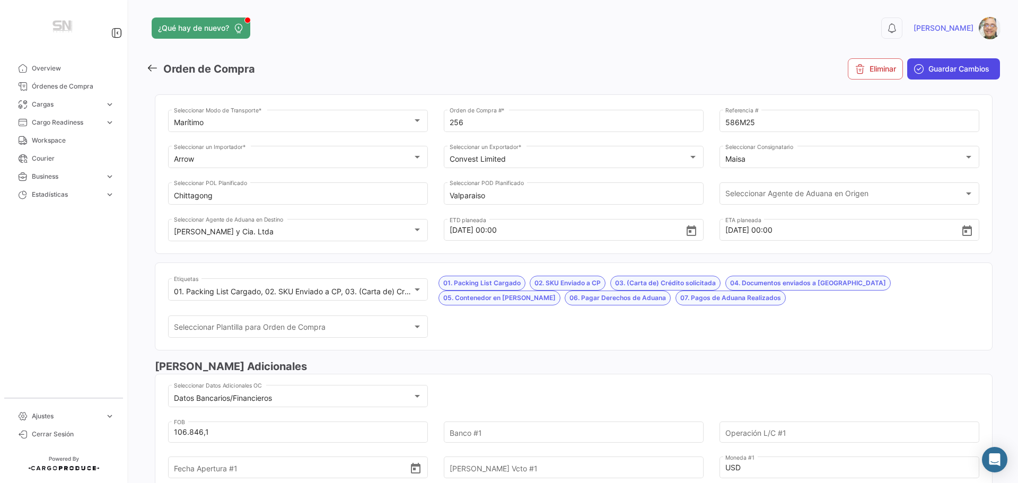
click at [935, 72] on span "Guardar Cambios" at bounding box center [958, 69] width 61 height 11
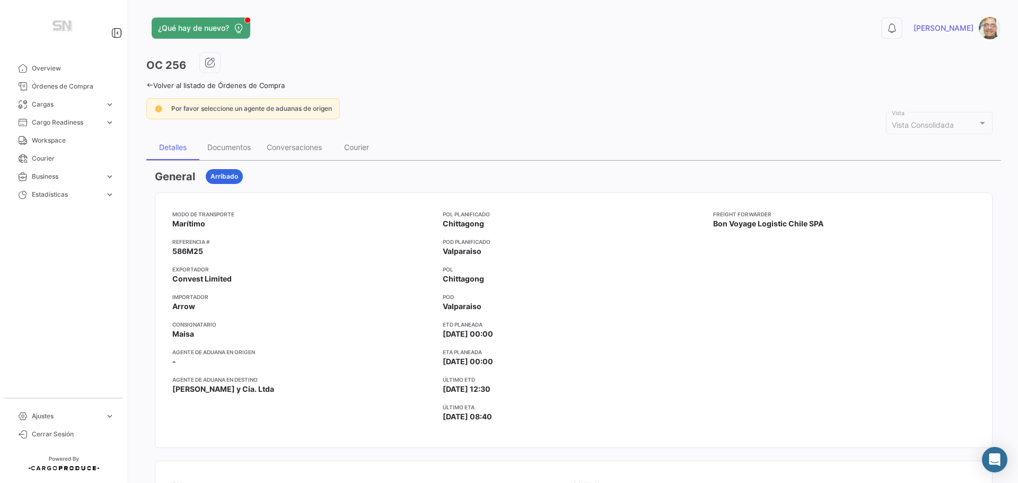
click at [148, 84] on icon at bounding box center [149, 85] width 7 height 7
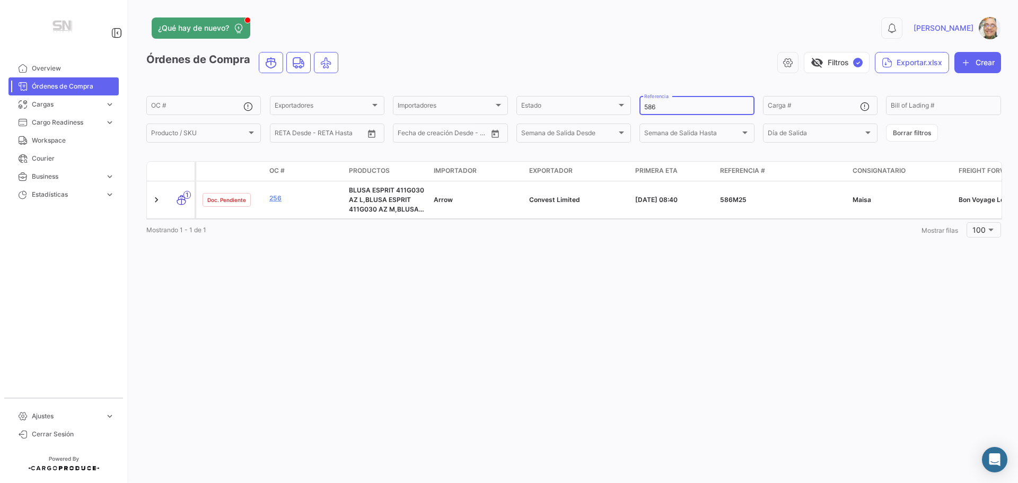
click at [661, 103] on input "586" at bounding box center [696, 106] width 105 height 7
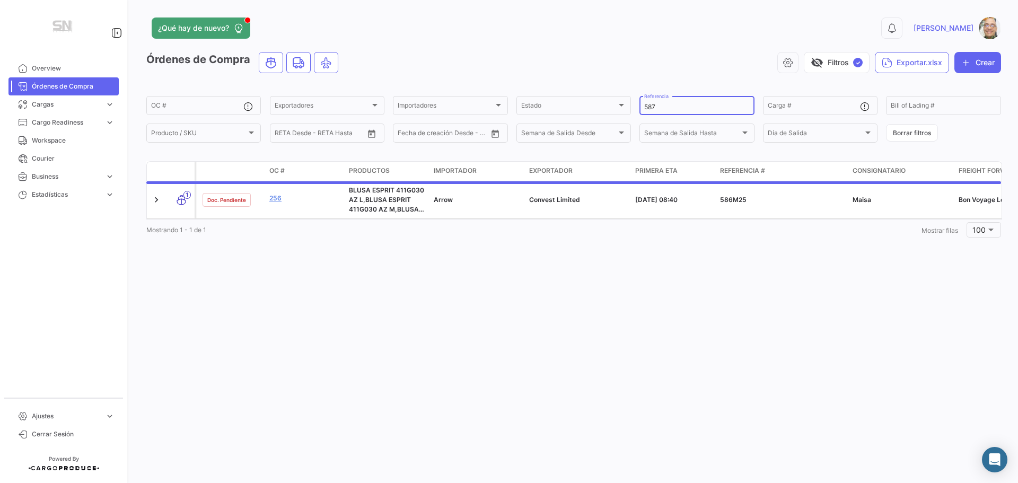
type input "587"
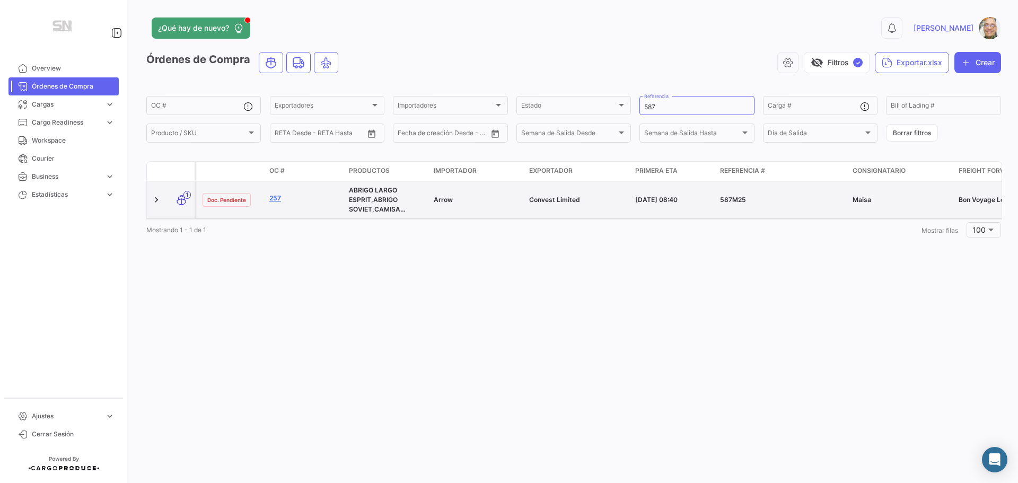
click at [274, 199] on link "257" at bounding box center [304, 199] width 71 height 10
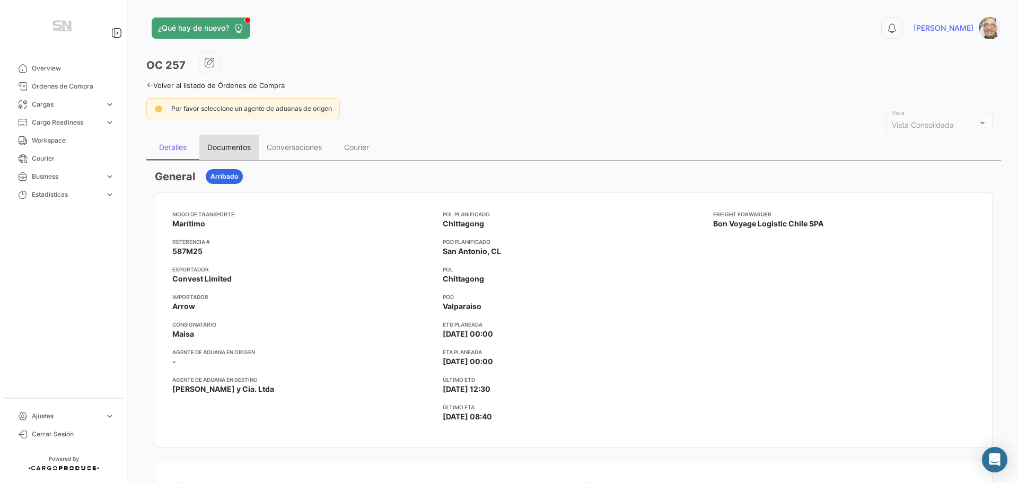
click at [227, 147] on div "Documentos" at bounding box center [228, 147] width 43 height 9
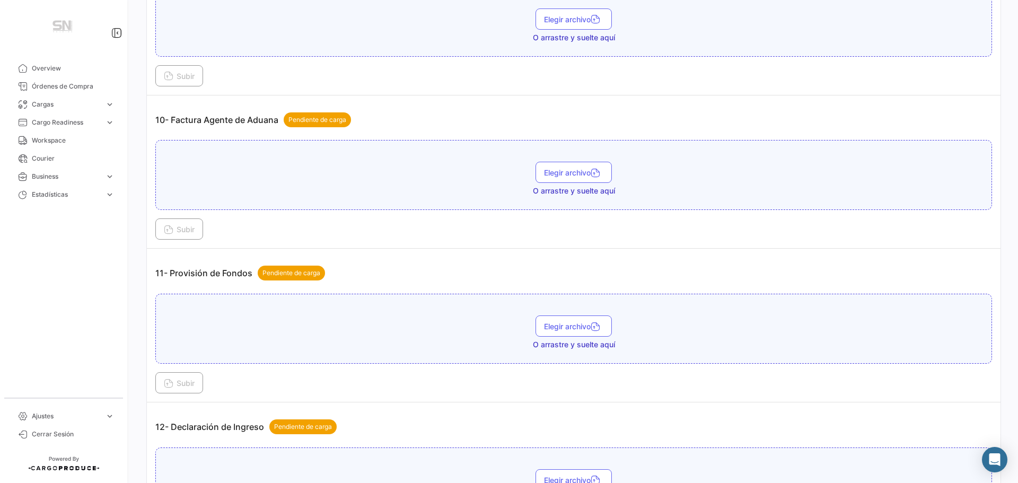
scroll to position [1856, 0]
click at [170, 379] on icon at bounding box center [169, 384] width 10 height 10
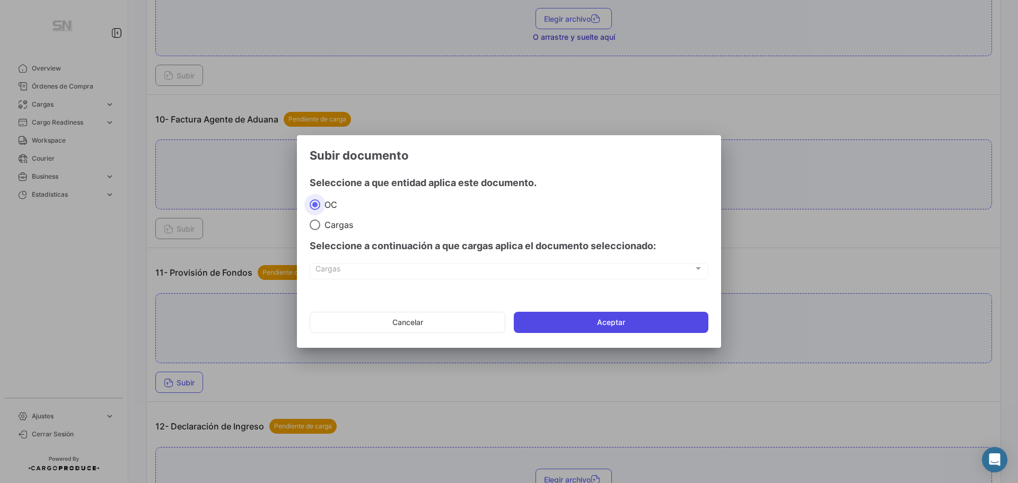
click at [591, 325] on button "Aceptar" at bounding box center [611, 322] width 195 height 21
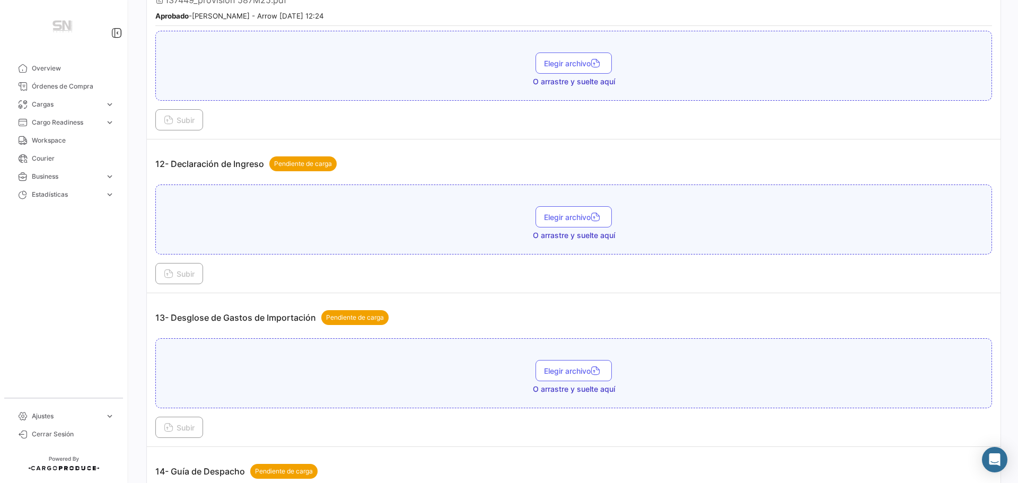
scroll to position [2174, 0]
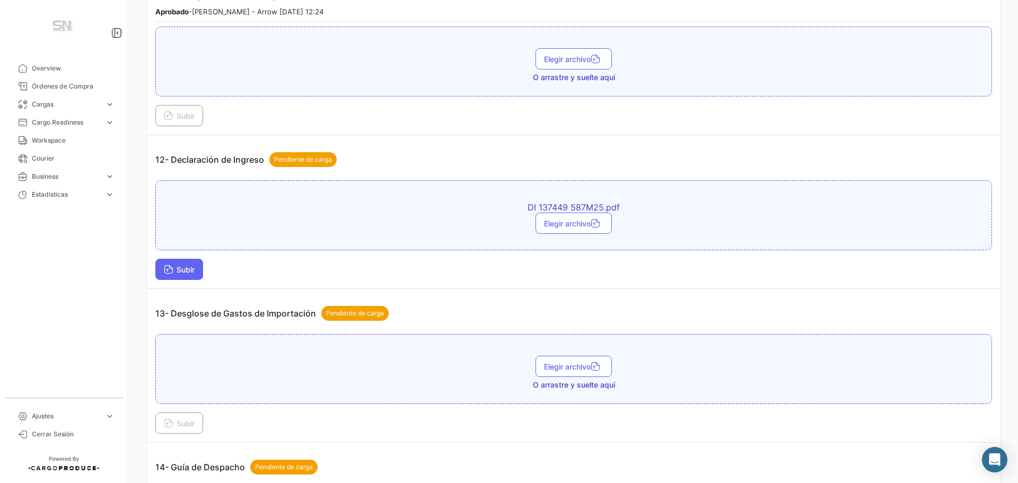
click at [174, 268] on span "Subir" at bounding box center [179, 269] width 31 height 9
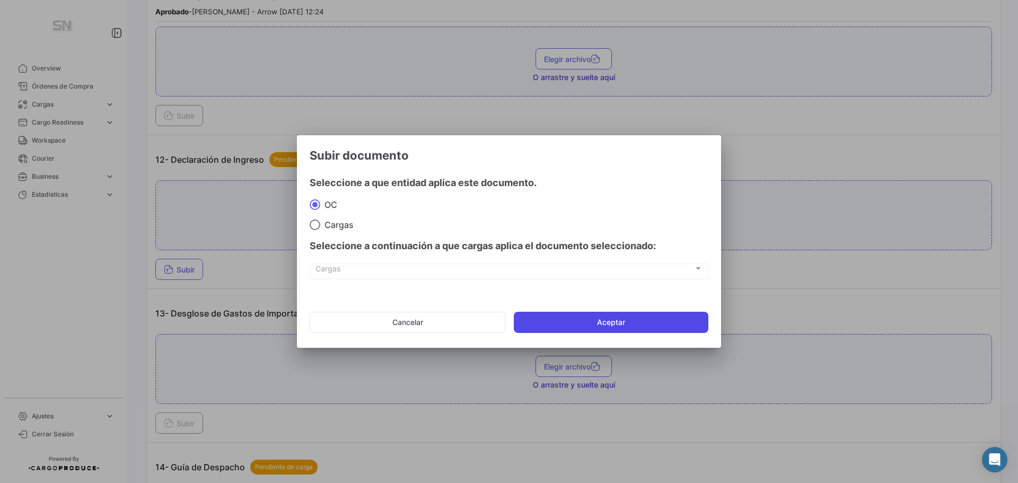
click at [557, 327] on button "Aceptar" at bounding box center [611, 322] width 195 height 21
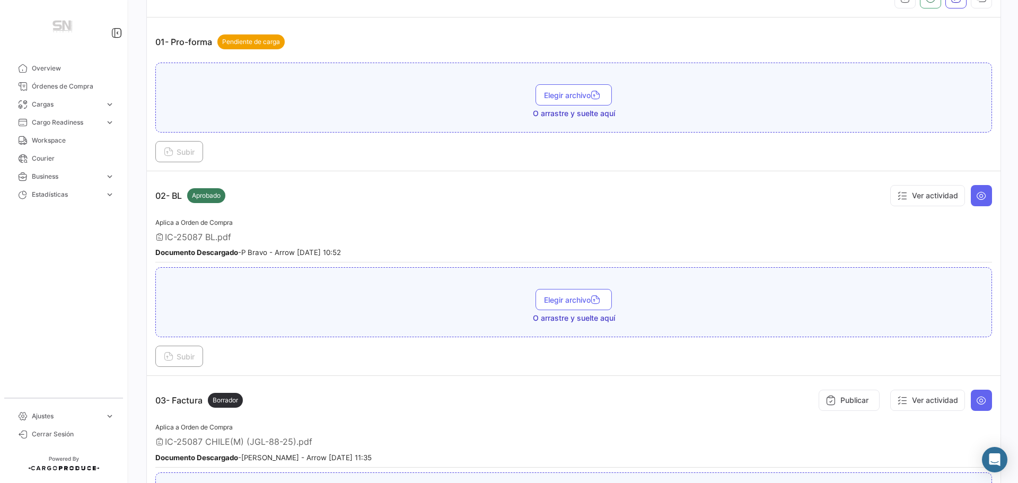
scroll to position [0, 0]
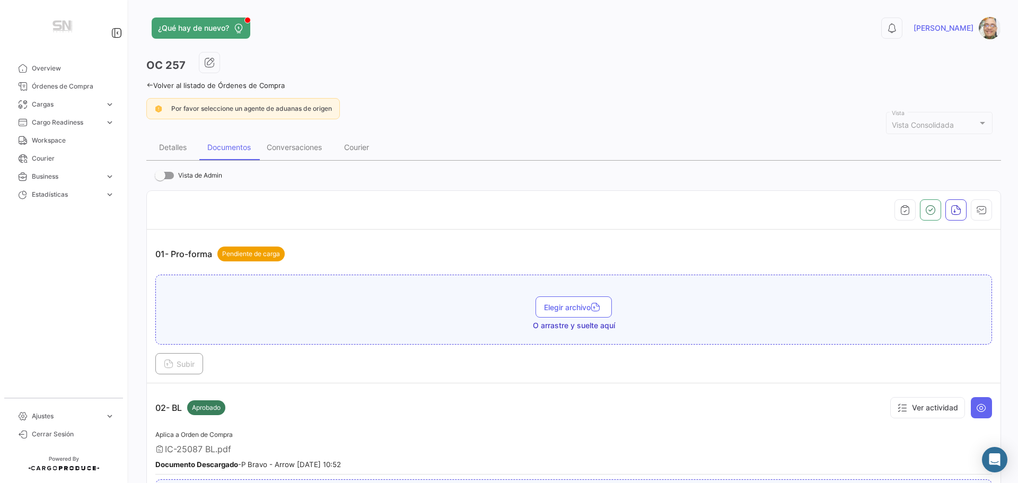
click at [151, 81] on div "Volver al listado de Órdenes de Compra" at bounding box center [573, 83] width 855 height 11
click at [150, 84] on icon at bounding box center [149, 85] width 7 height 7
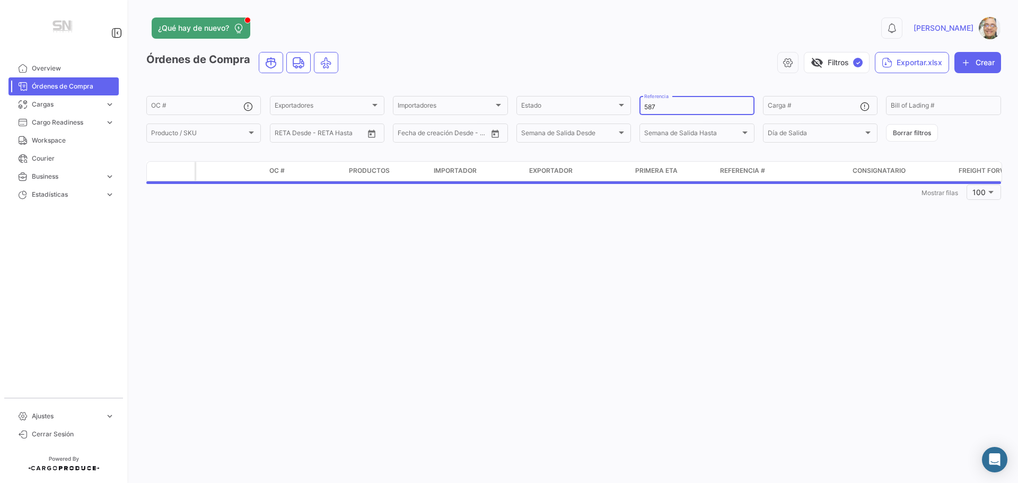
click at [668, 109] on input "587" at bounding box center [696, 106] width 105 height 7
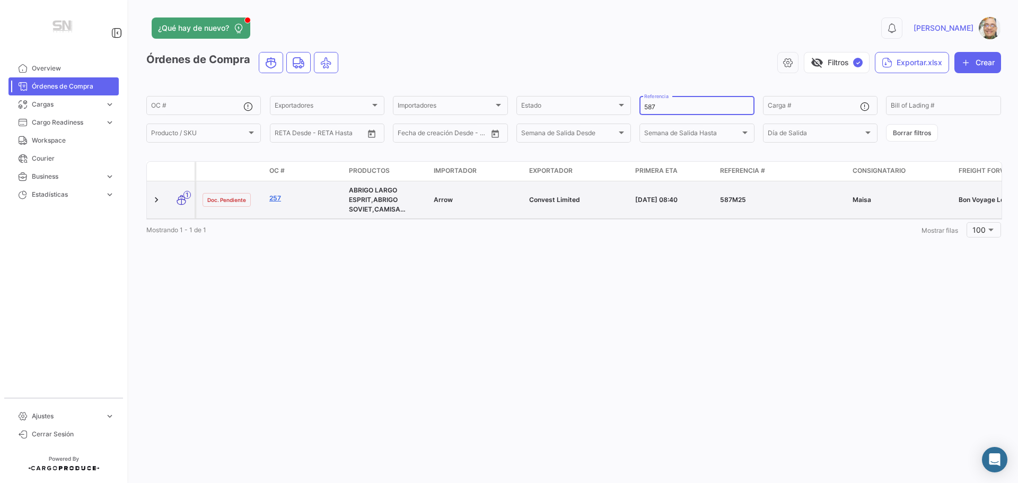
click at [272, 196] on link "257" at bounding box center [304, 199] width 71 height 10
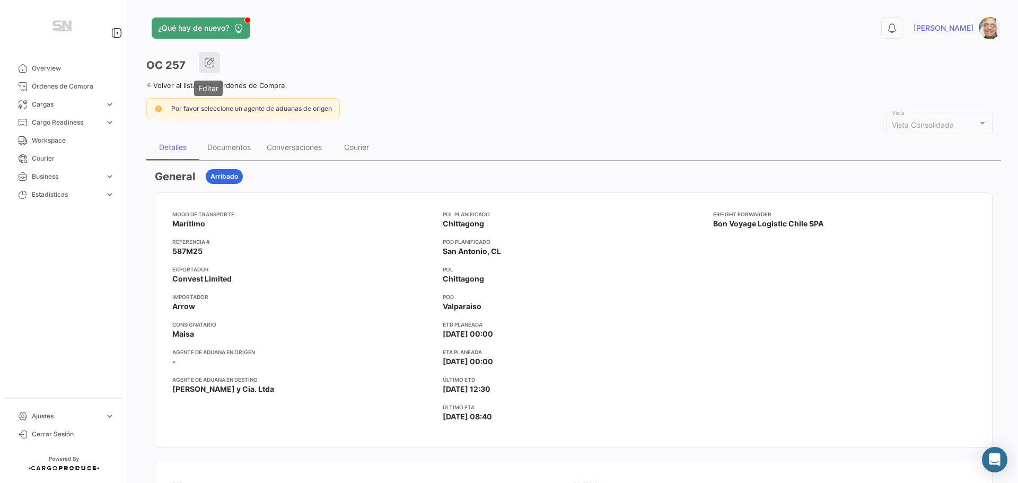
click at [204, 69] on button "button" at bounding box center [209, 62] width 21 height 21
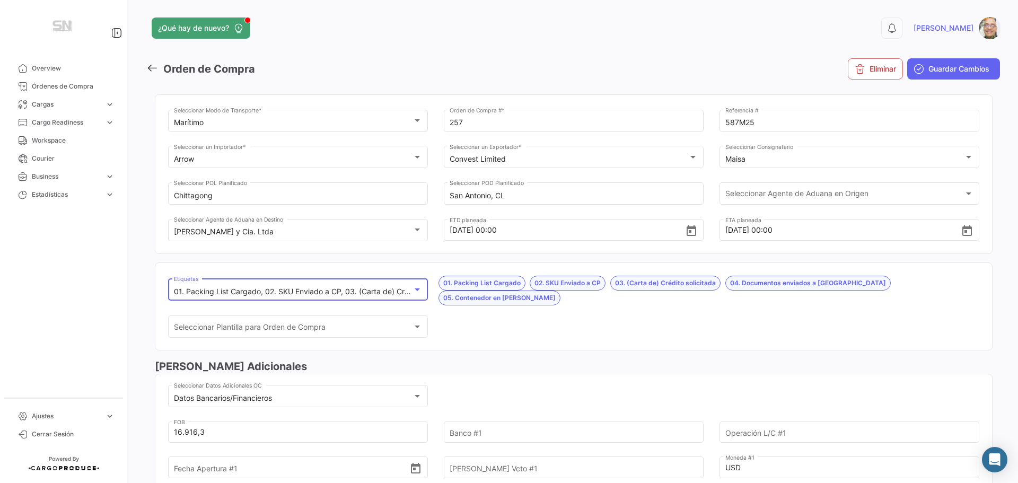
click at [417, 285] on div at bounding box center [417, 289] width 10 height 8
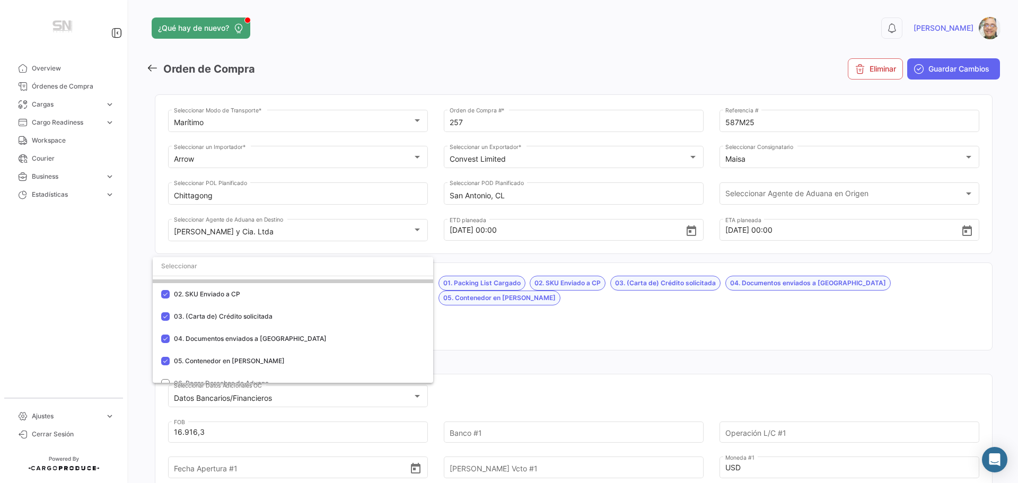
scroll to position [106, 0]
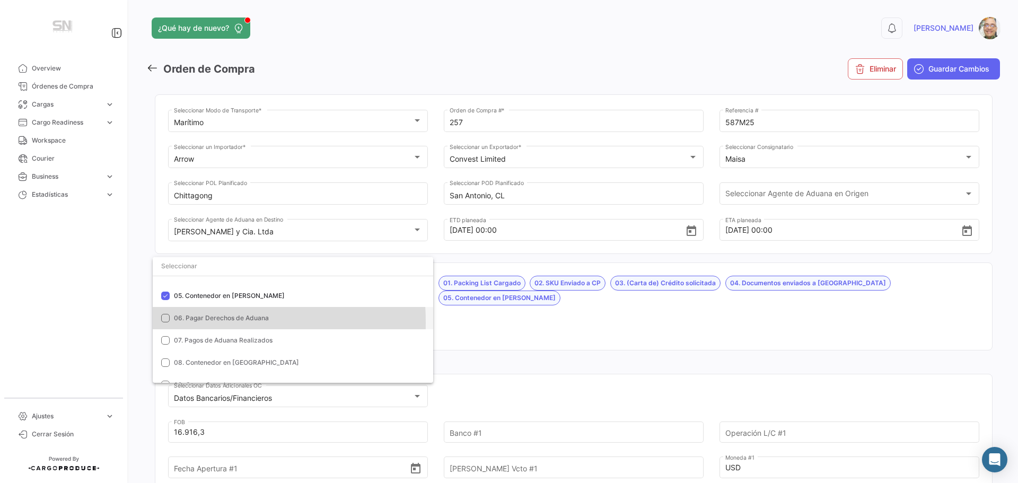
click at [166, 322] on mat-option "06. Pagar Derechos de Aduana" at bounding box center [293, 318] width 280 height 22
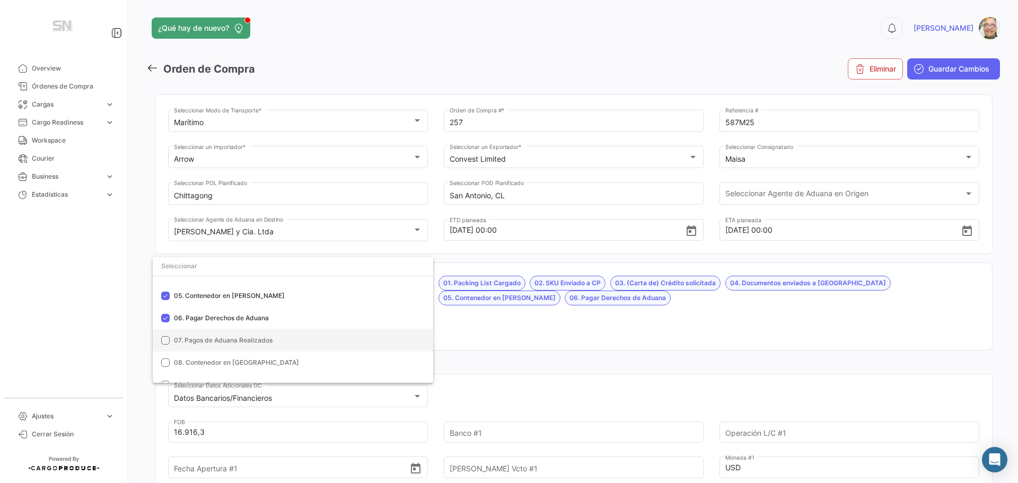
click at [162, 339] on mat-pseudo-checkbox at bounding box center [165, 340] width 8 height 8
click at [474, 334] on div at bounding box center [509, 241] width 1018 height 483
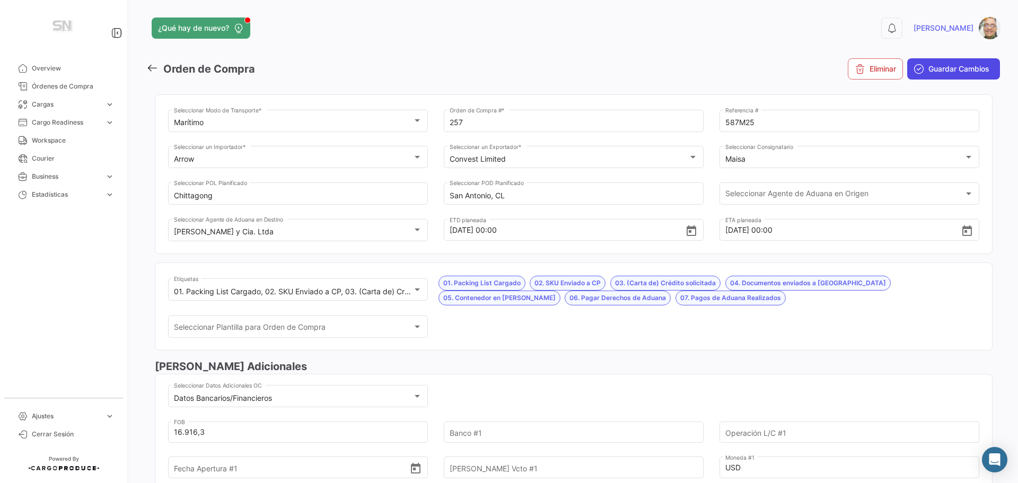
click at [921, 69] on button "Guardar Cambios" at bounding box center [953, 68] width 93 height 21
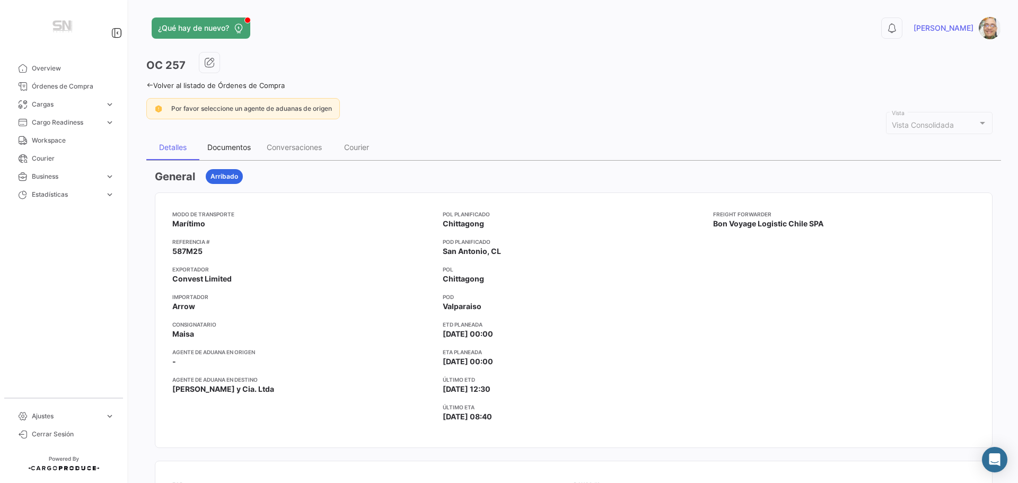
click at [224, 145] on div "Documentos" at bounding box center [228, 147] width 43 height 9
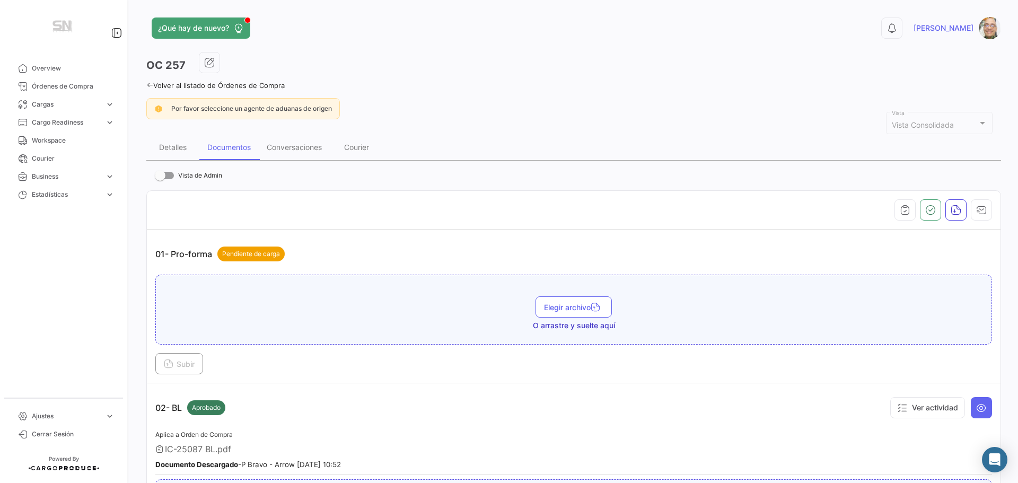
click at [148, 85] on icon at bounding box center [149, 85] width 7 height 7
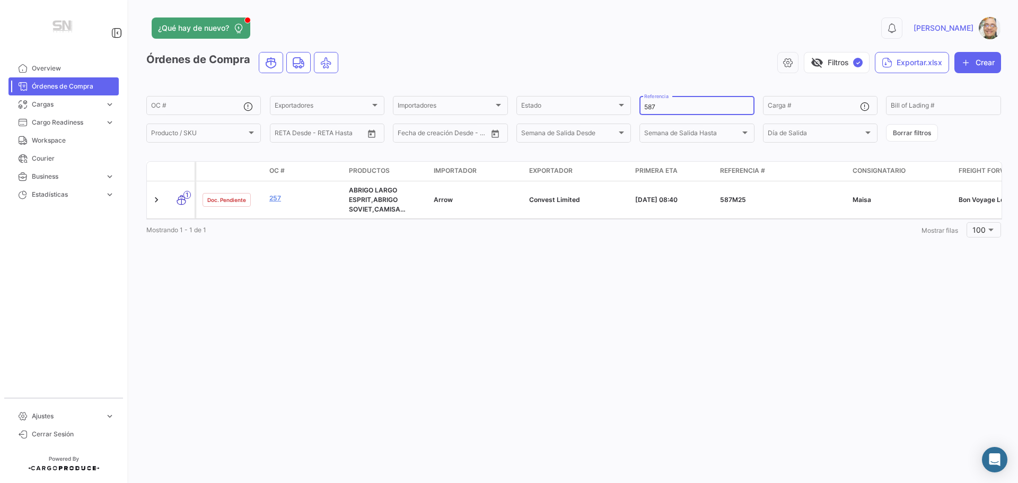
click at [678, 108] on input "587" at bounding box center [696, 106] width 105 height 7
type input "5"
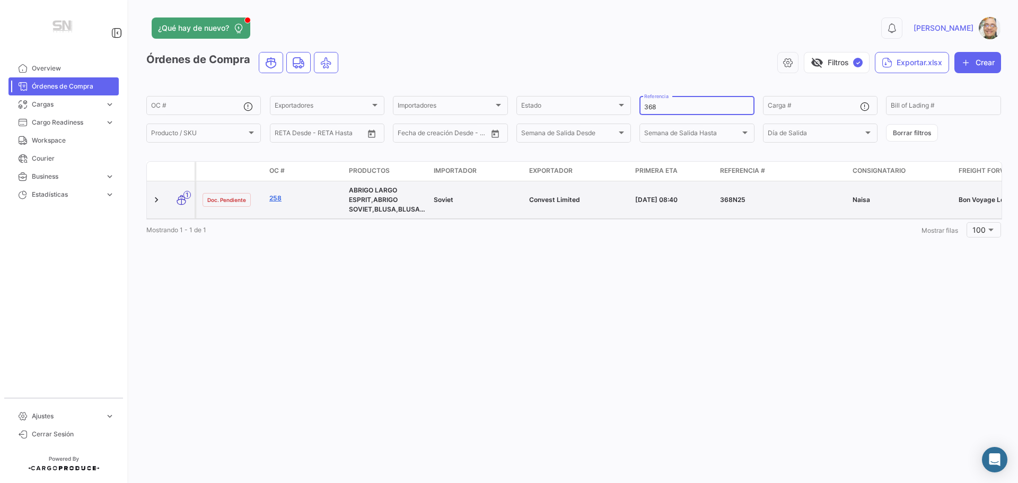
type input "368"
click at [275, 199] on link "258" at bounding box center [304, 199] width 71 height 10
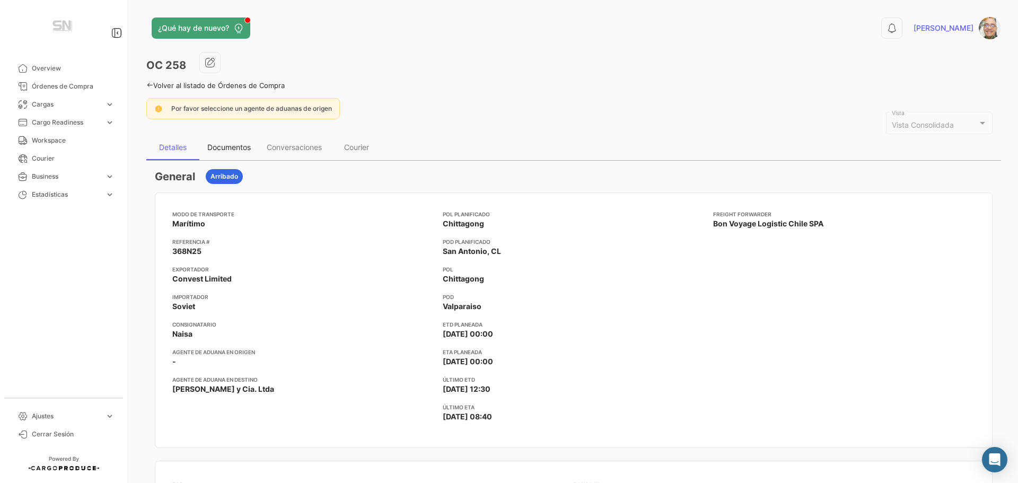
click at [243, 150] on div "Documentos" at bounding box center [228, 147] width 43 height 9
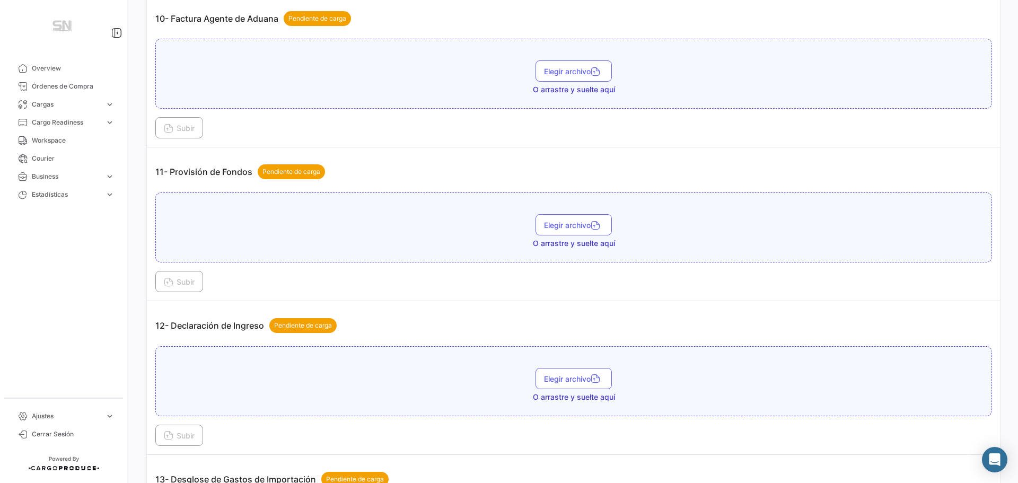
scroll to position [1962, 0]
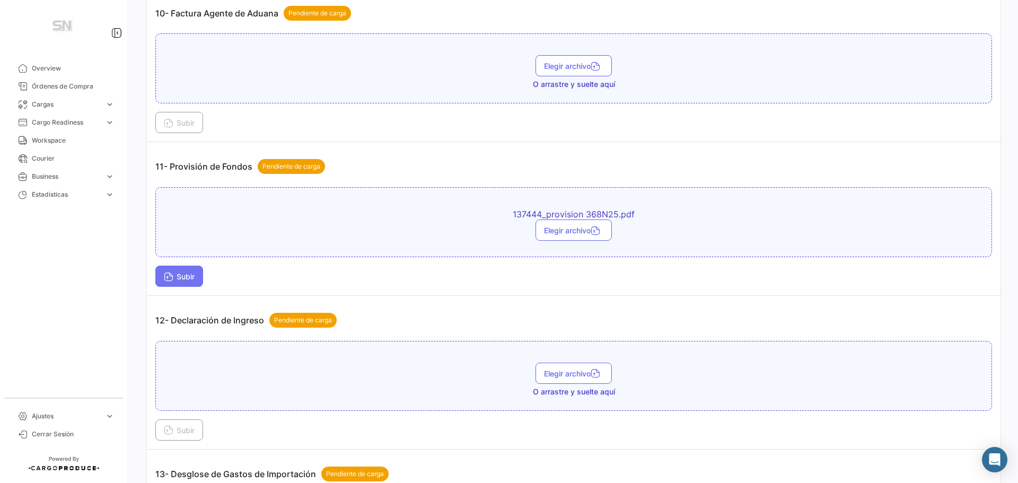
click at [181, 278] on span "Subir" at bounding box center [179, 276] width 31 height 9
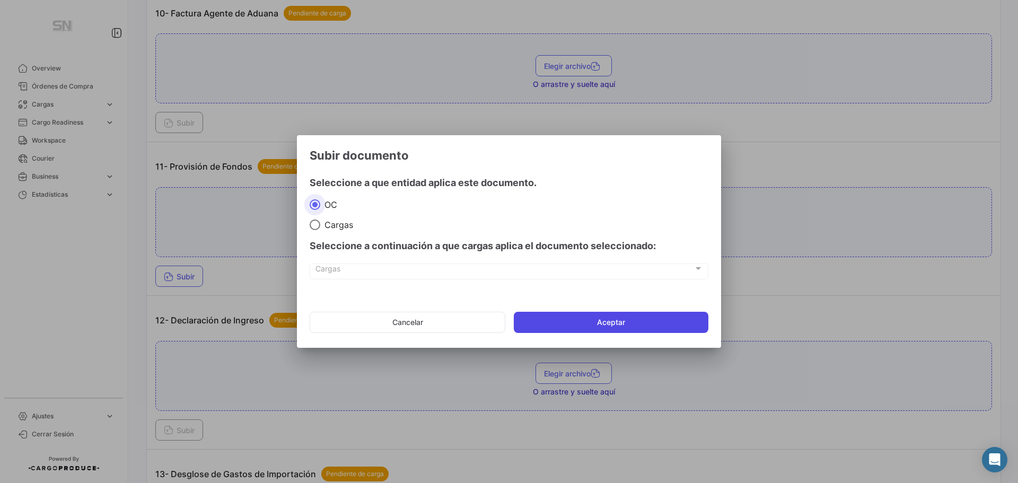
click at [598, 327] on button "Aceptar" at bounding box center [611, 322] width 195 height 21
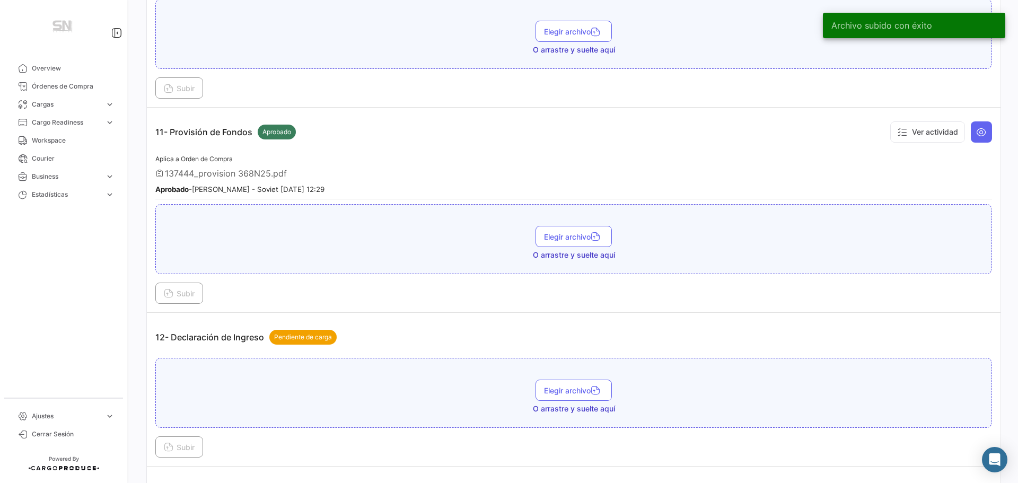
scroll to position [2015, 0]
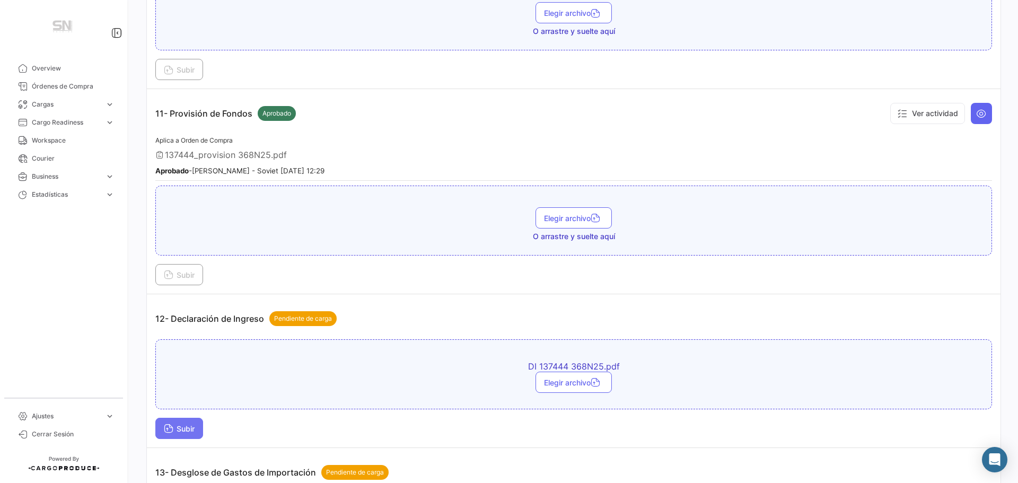
click at [189, 423] on button "Subir" at bounding box center [179, 428] width 48 height 21
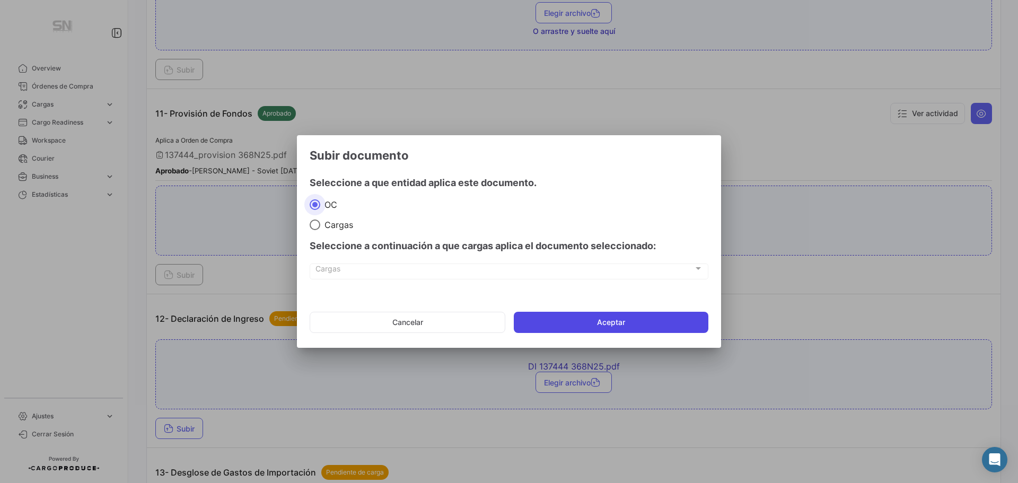
click at [551, 328] on button "Aceptar" at bounding box center [611, 322] width 195 height 21
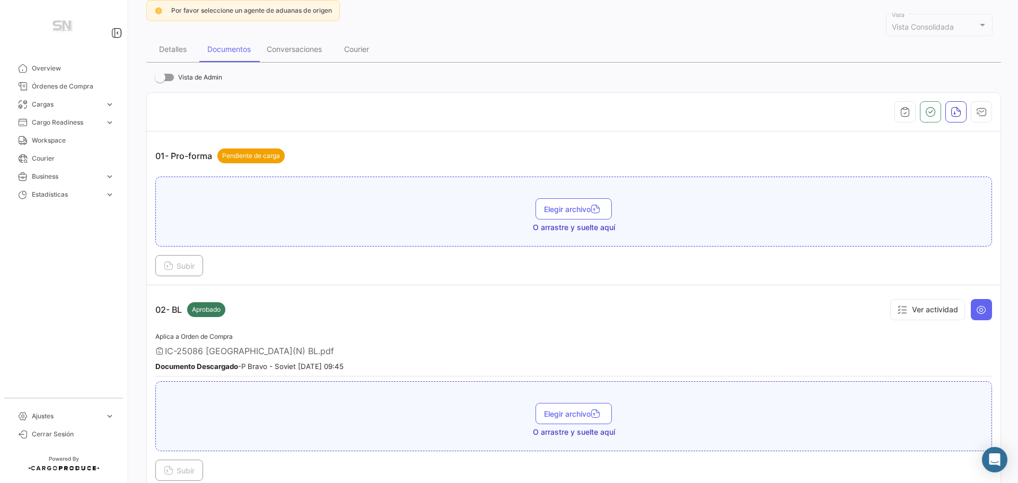
scroll to position [0, 0]
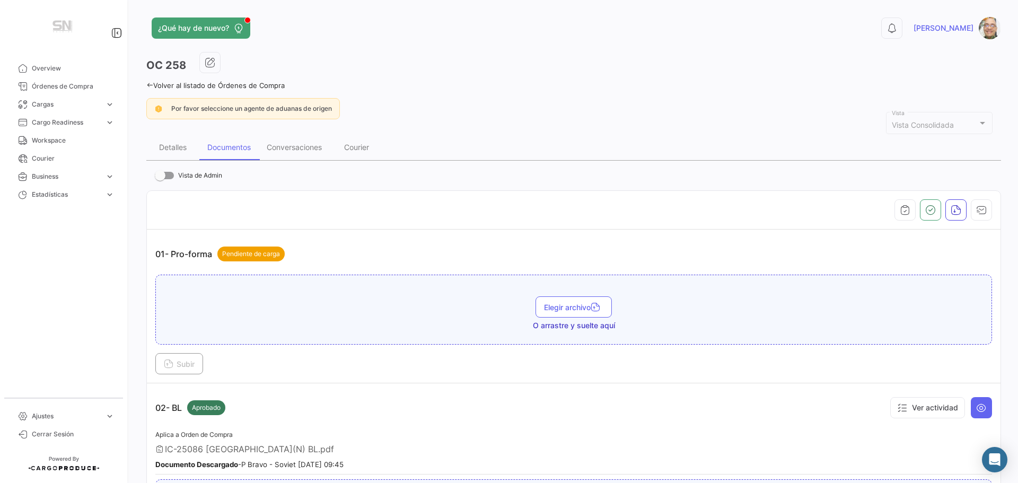
click at [150, 87] on icon at bounding box center [149, 85] width 7 height 7
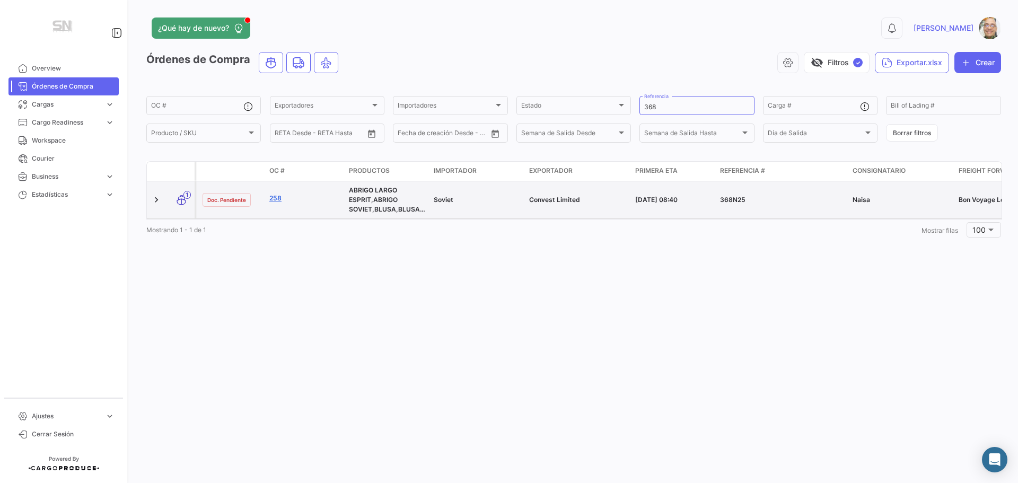
click at [279, 195] on link "258" at bounding box center [304, 199] width 71 height 10
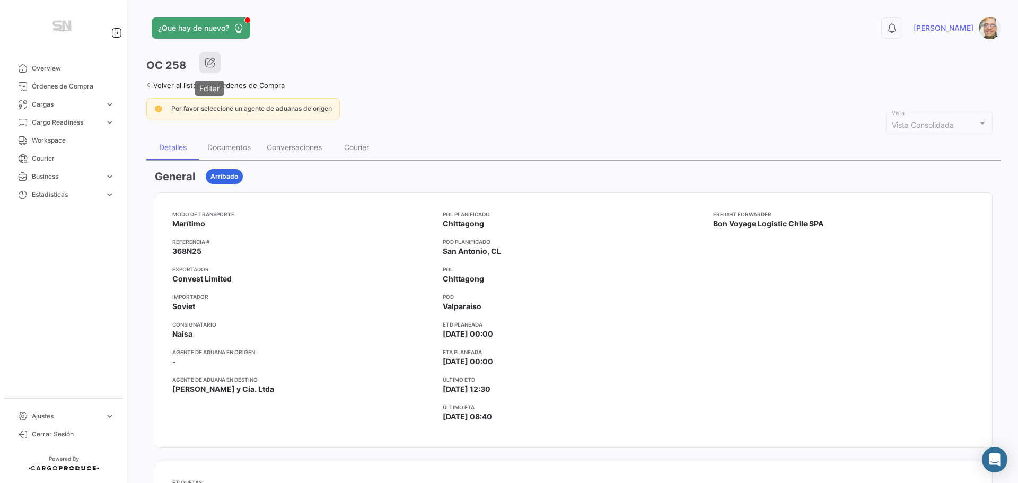
click at [205, 65] on icon "button" at bounding box center [210, 62] width 11 height 11
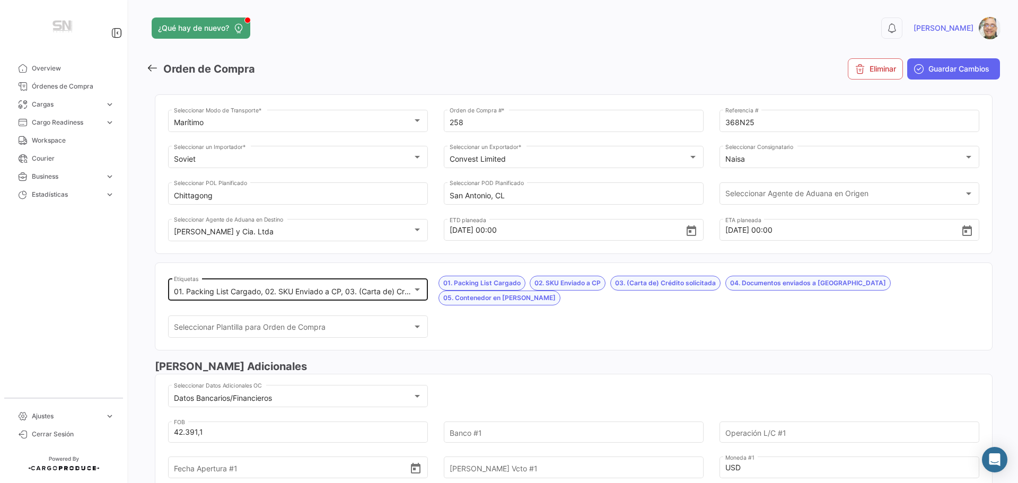
click at [412, 290] on div at bounding box center [417, 289] width 10 height 8
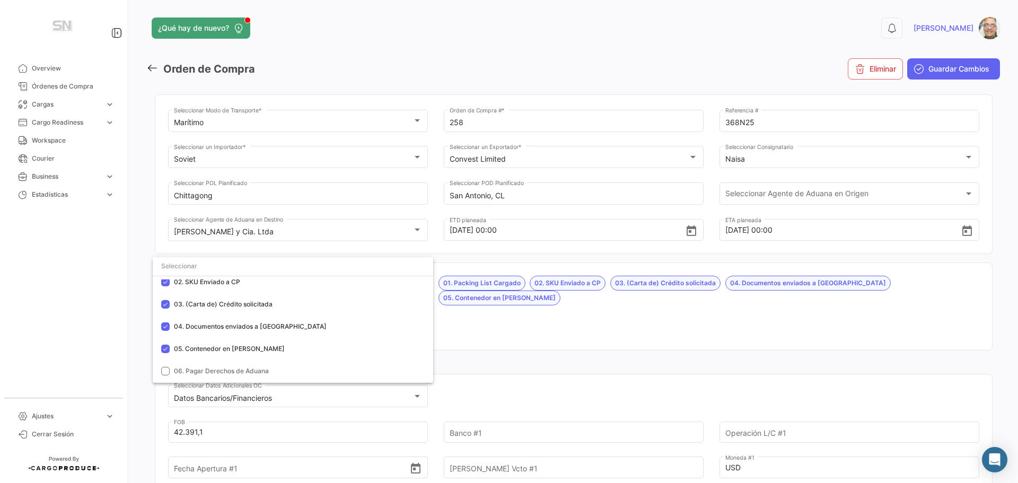
scroll to position [106, 0]
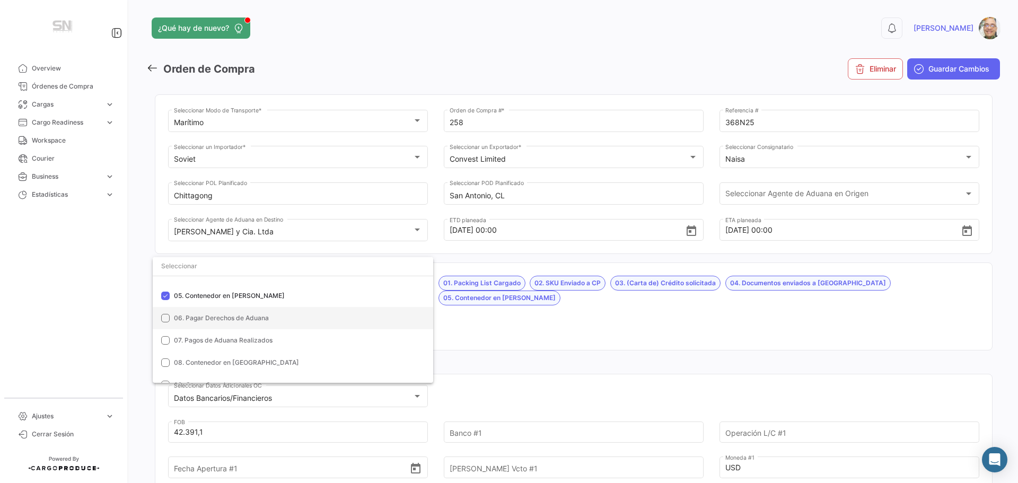
click at [161, 315] on mat-option "06. Pagar Derechos de Aduana" at bounding box center [293, 318] width 280 height 22
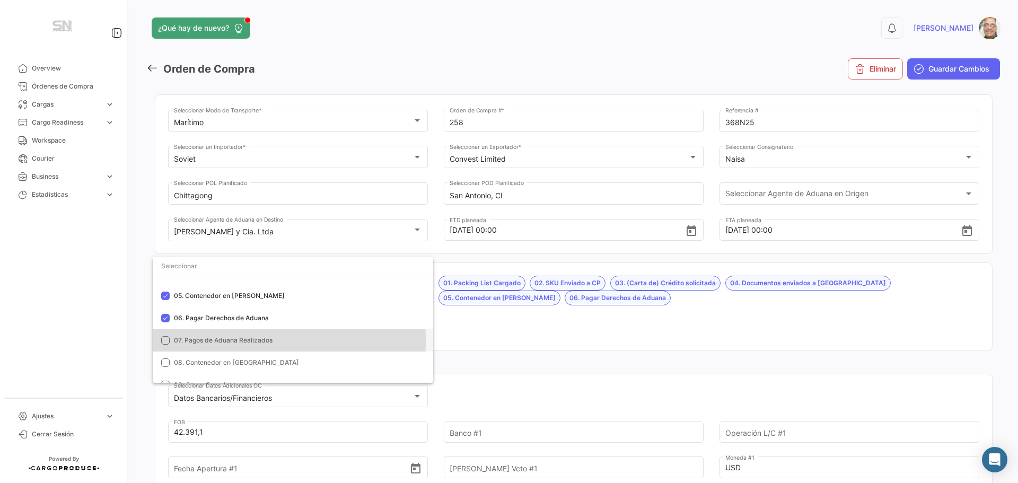
click at [165, 339] on mat-pseudo-checkbox at bounding box center [165, 340] width 8 height 8
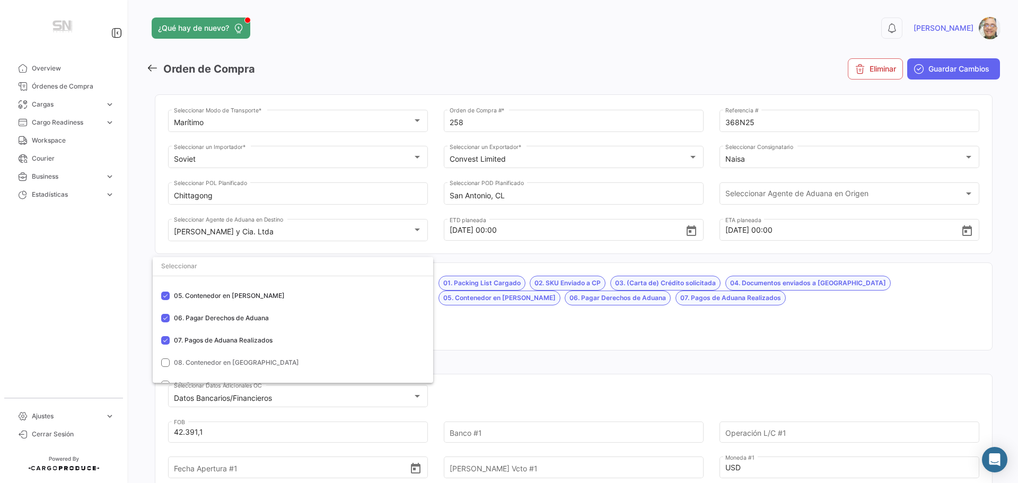
click at [499, 329] on div at bounding box center [509, 241] width 1018 height 483
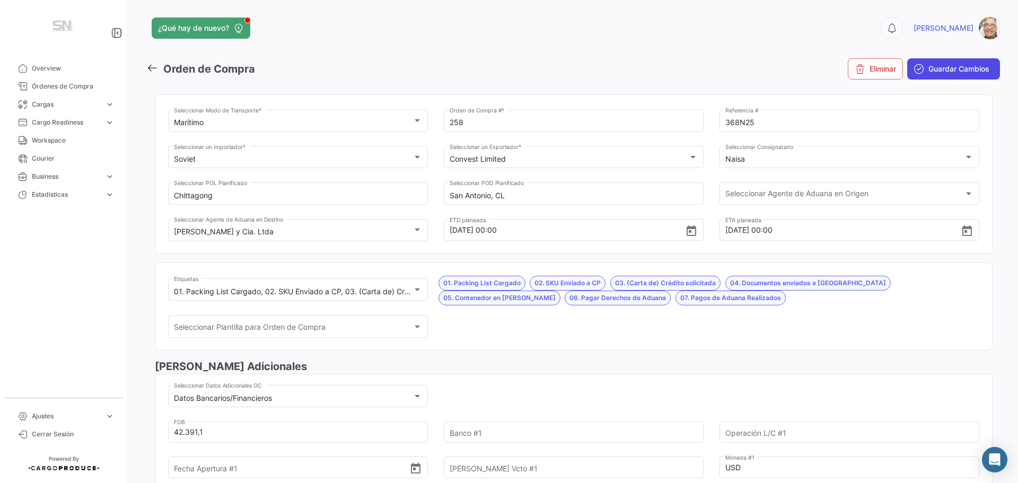
click at [936, 69] on span "Guardar Cambios" at bounding box center [958, 69] width 61 height 11
